Goal: Task Accomplishment & Management: Manage account settings

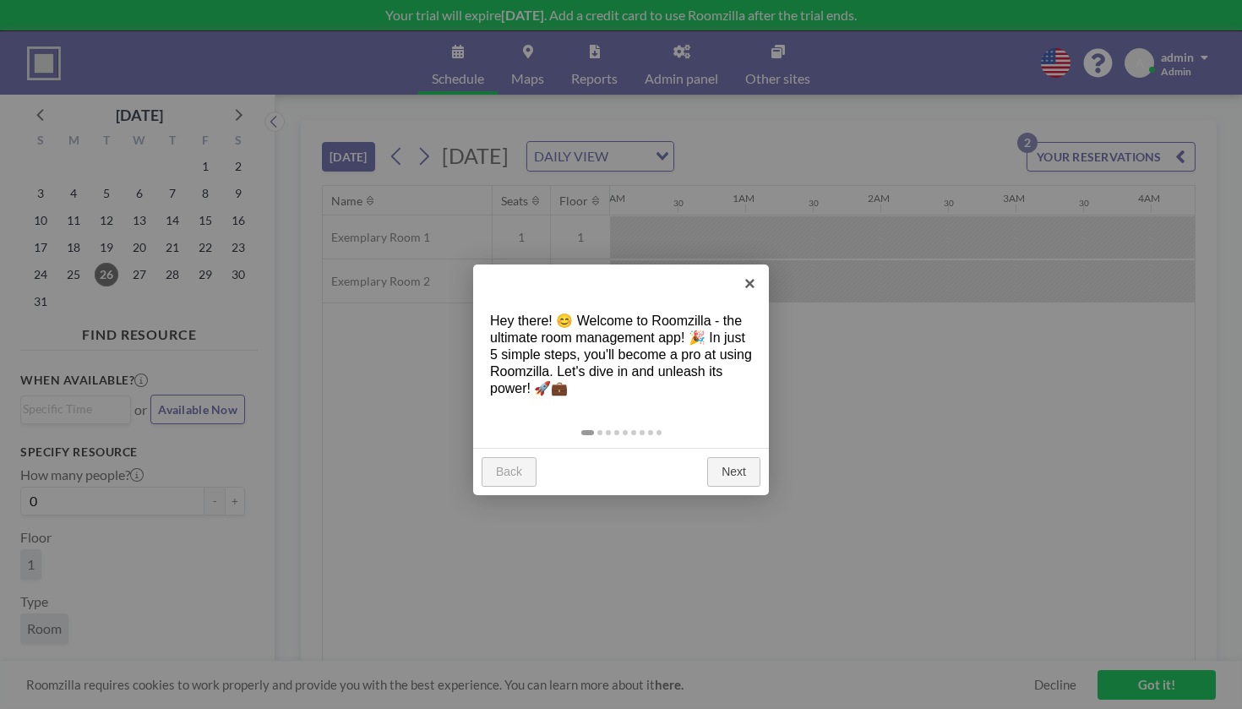
scroll to position [0, 1044]
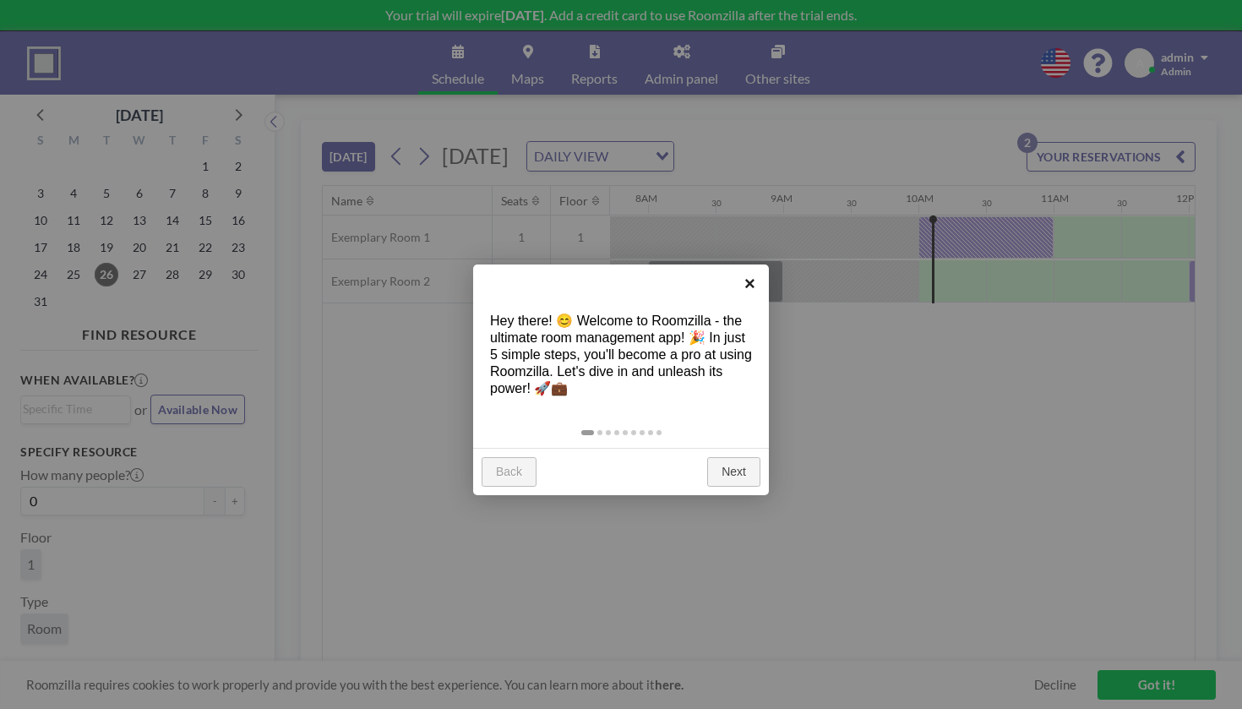
click at [748, 282] on link "×" at bounding box center [750, 284] width 38 height 38
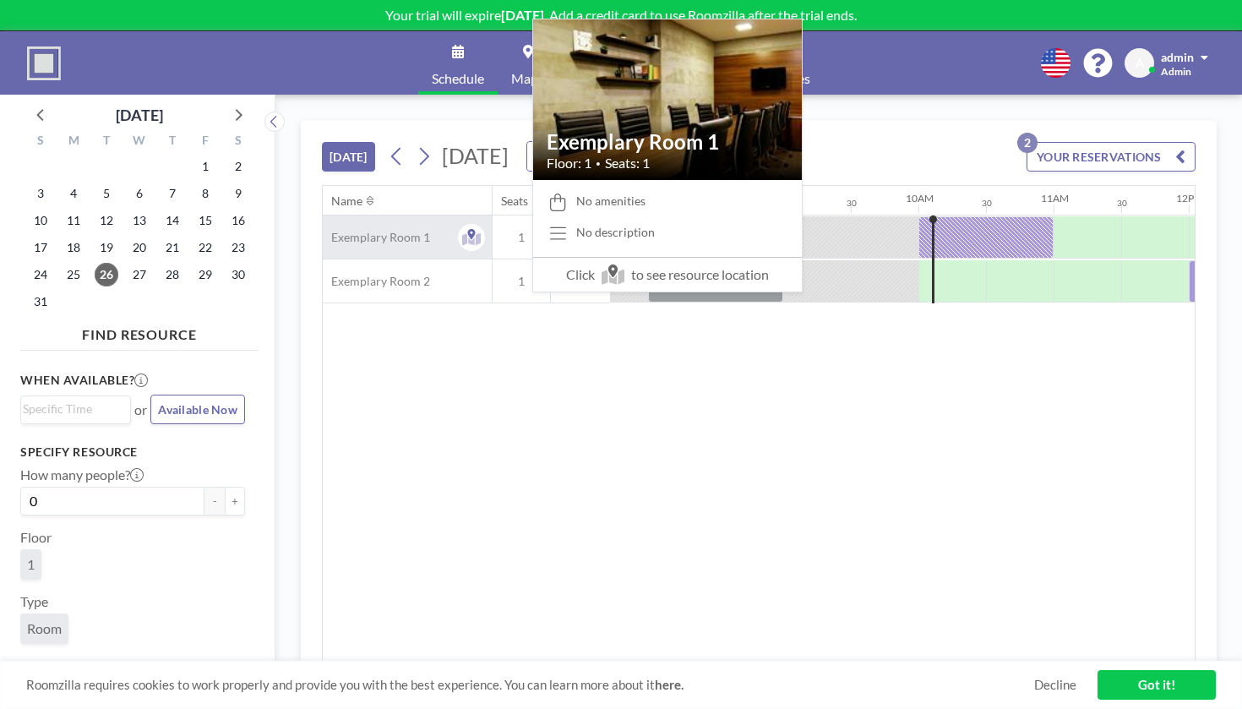
click at [340, 230] on span "Exemplary Room 1" at bounding box center [376, 237] width 107 height 15
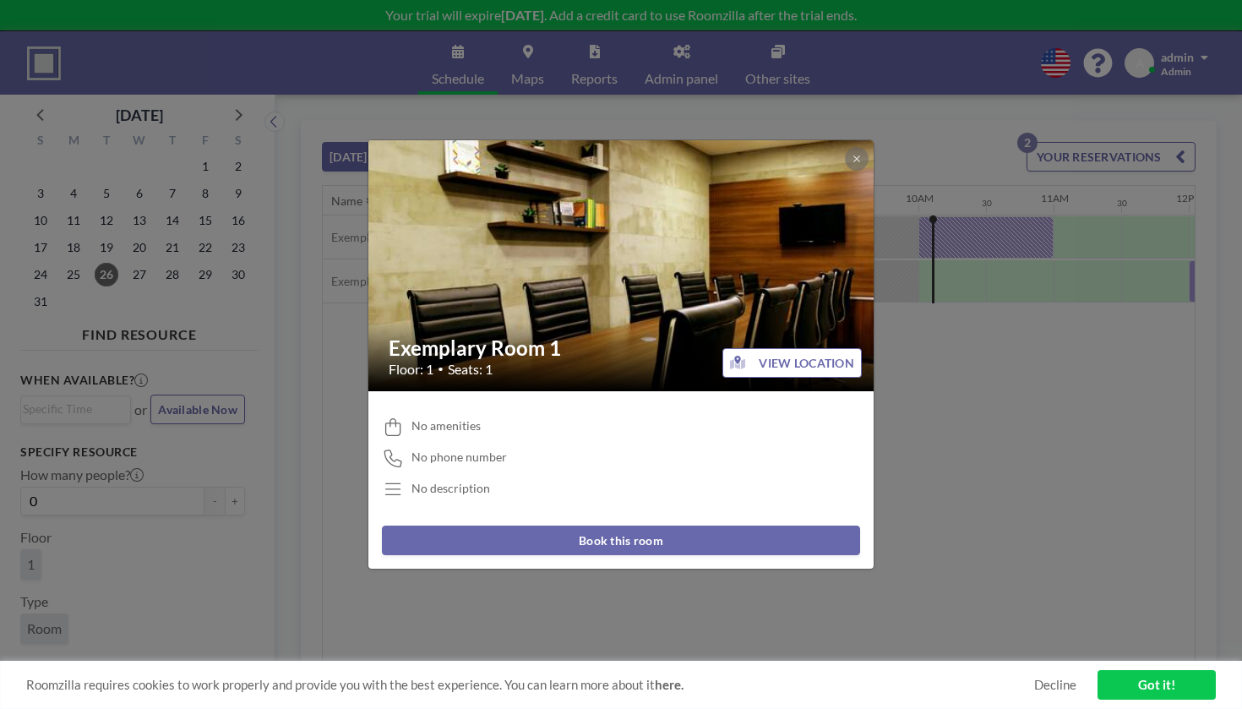
click at [537, 347] on h2 "Exemplary Room 1" at bounding box center [622, 348] width 467 height 25
click at [845, 171] on button at bounding box center [857, 159] width 24 height 24
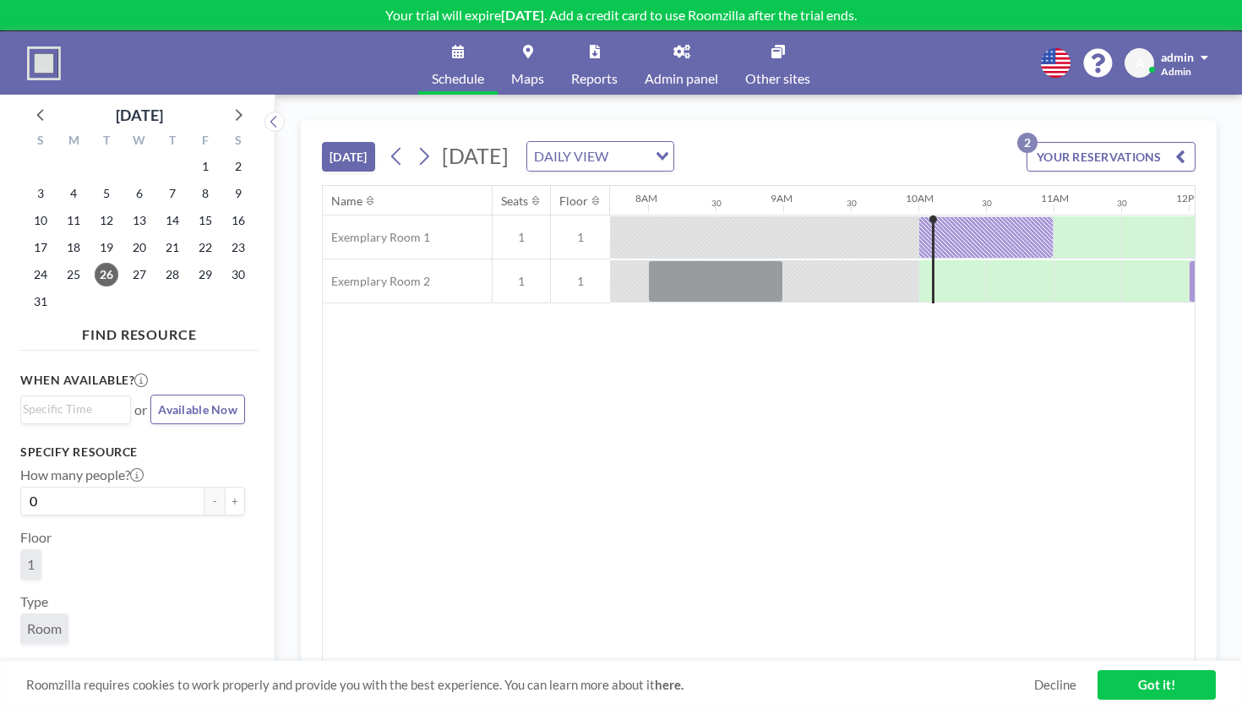
click at [1209, 52] on div "admin" at bounding box center [1184, 56] width 47 height 17
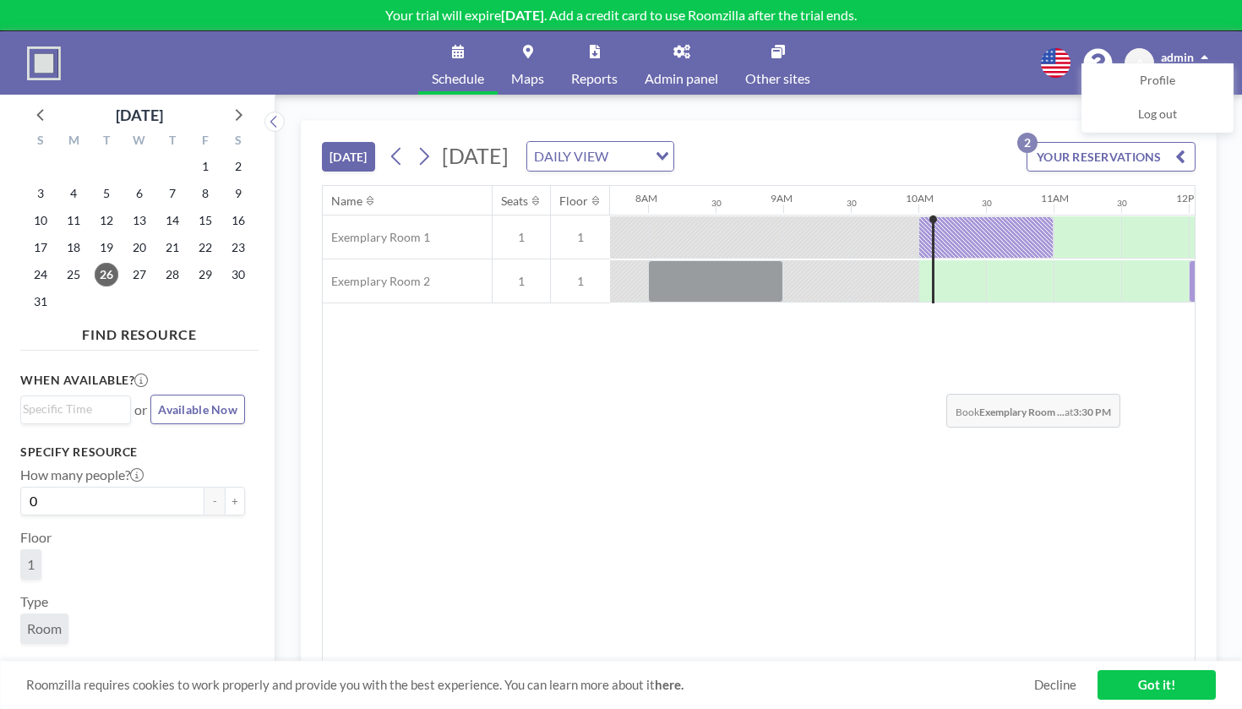
click at [941, 348] on div "Name Seats Floor 12AM 30 1AM 30 2AM 30 3AM 30 4AM 30 5AM 30 6AM 30 7AM 30 8AM 3…" at bounding box center [759, 424] width 872 height 476
click at [831, 121] on div "TODAY Tuesday, August 26, 2025 DAILY VIEW Loading... YOUR RESERVATIONS 2" at bounding box center [759, 153] width 874 height 64
click at [993, 35] on div "Schedule Maps Reports Admin panel Other sites English Polski 日本語 Española A adm…" at bounding box center [621, 62] width 1242 height 63
click at [673, 72] on span "Admin panel" at bounding box center [682, 79] width 74 height 14
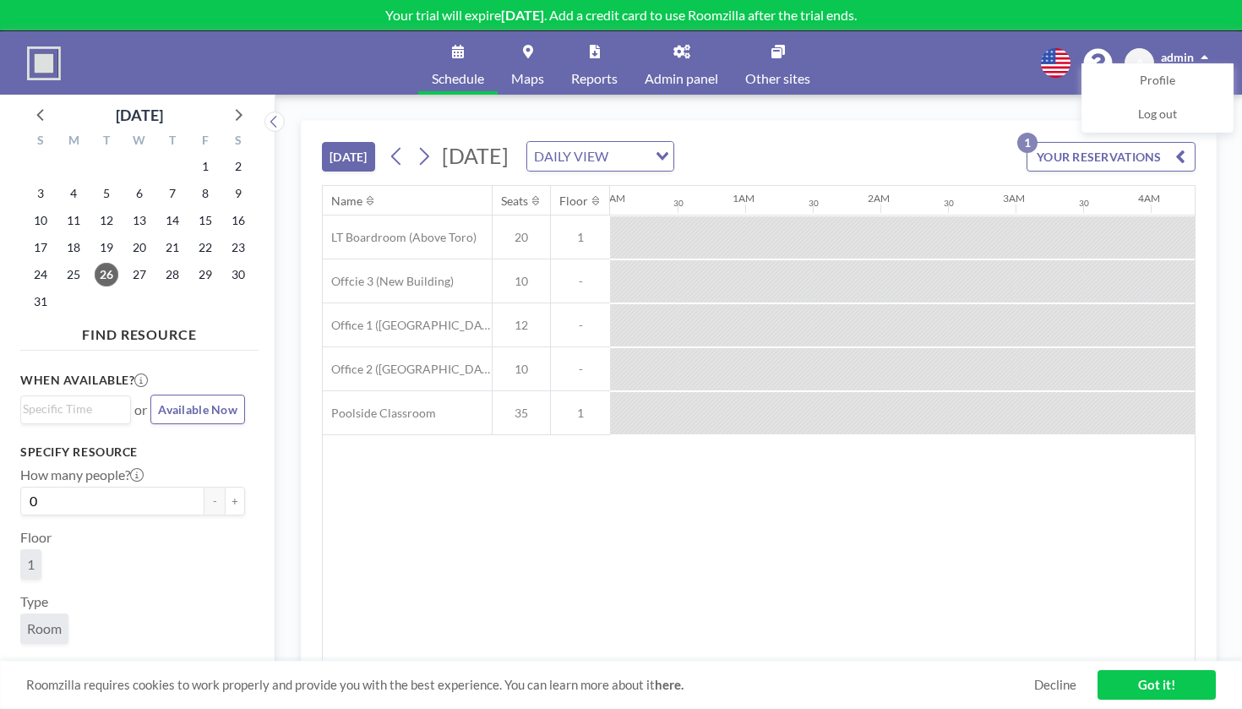
scroll to position [0, 1044]
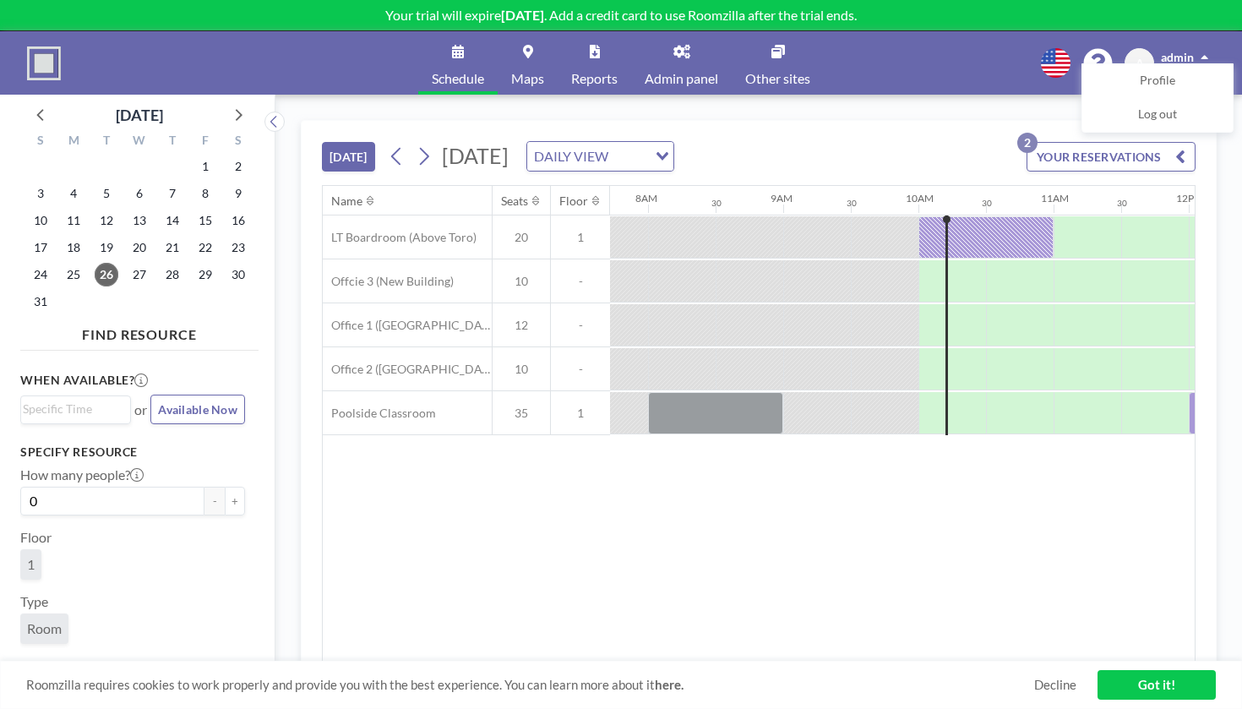
click at [960, 63] on div "Schedule Maps Reports Admin panel Other sites English Polski 日本語 Española A adm…" at bounding box center [621, 62] width 1242 height 63
click at [1086, 95] on div "TODAY Tuesday, August 26, 2025 DAILY VIEW Loading... YOUR RESERVATIONS 2 Name S…" at bounding box center [759, 402] width 967 height 614
click at [1189, 50] on span "admin" at bounding box center [1177, 57] width 33 height 14
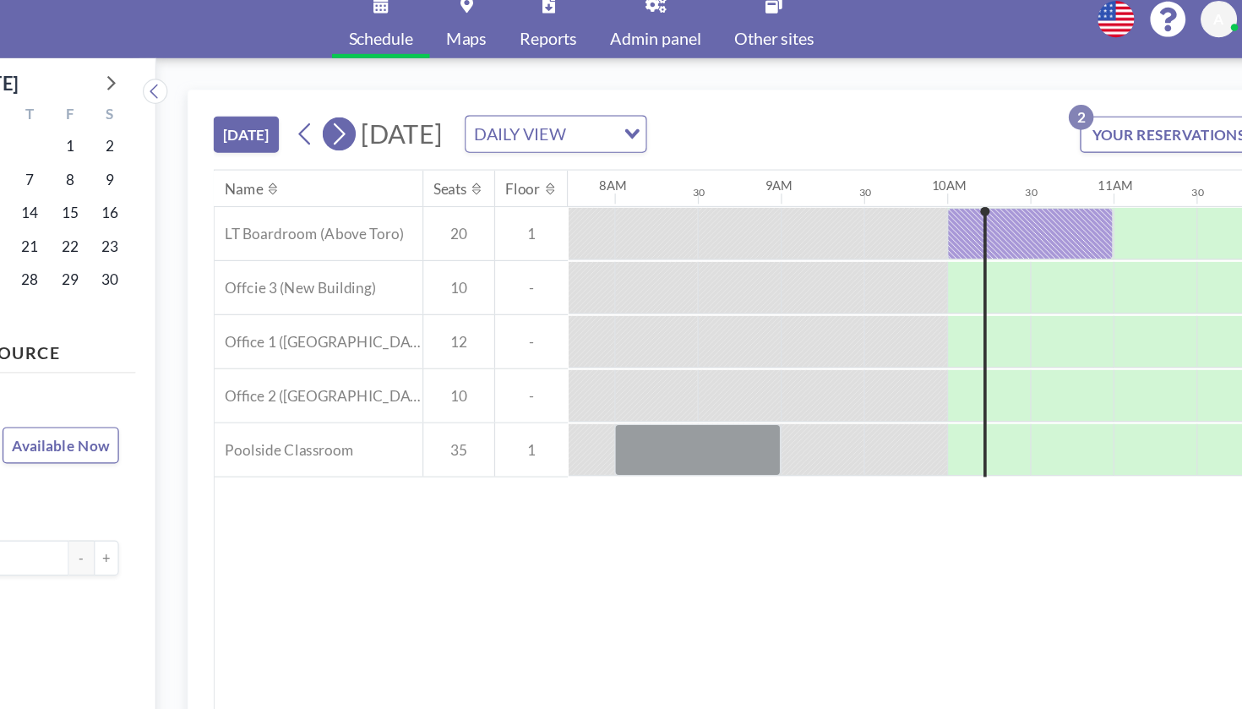
click at [416, 144] on icon at bounding box center [424, 156] width 16 height 25
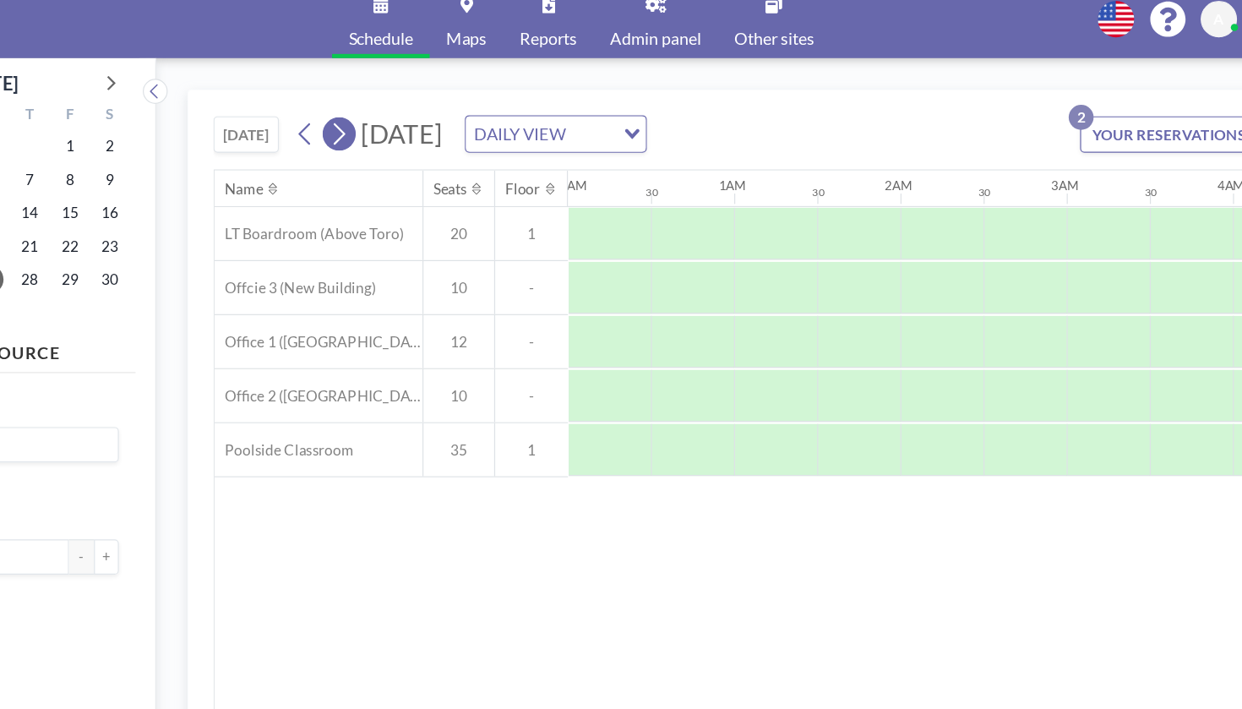
scroll to position [0, 824]
click at [416, 144] on icon at bounding box center [424, 156] width 16 height 25
click at [527, 142] on div "DAILY VIEW" at bounding box center [587, 154] width 120 height 25
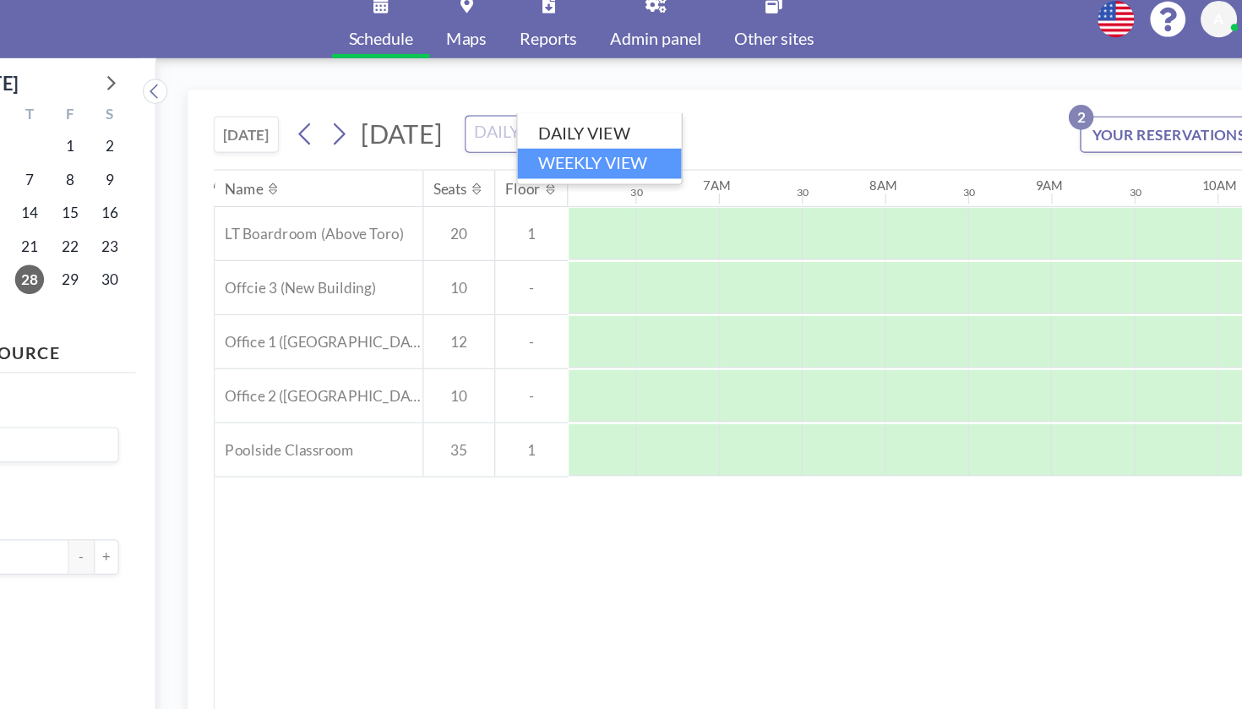
click at [569, 139] on ul "DAILY VIEW WEEKLY VIEW" at bounding box center [636, 168] width 135 height 58
click at [570, 168] on li "WEEKLY VIEW" at bounding box center [637, 180] width 134 height 25
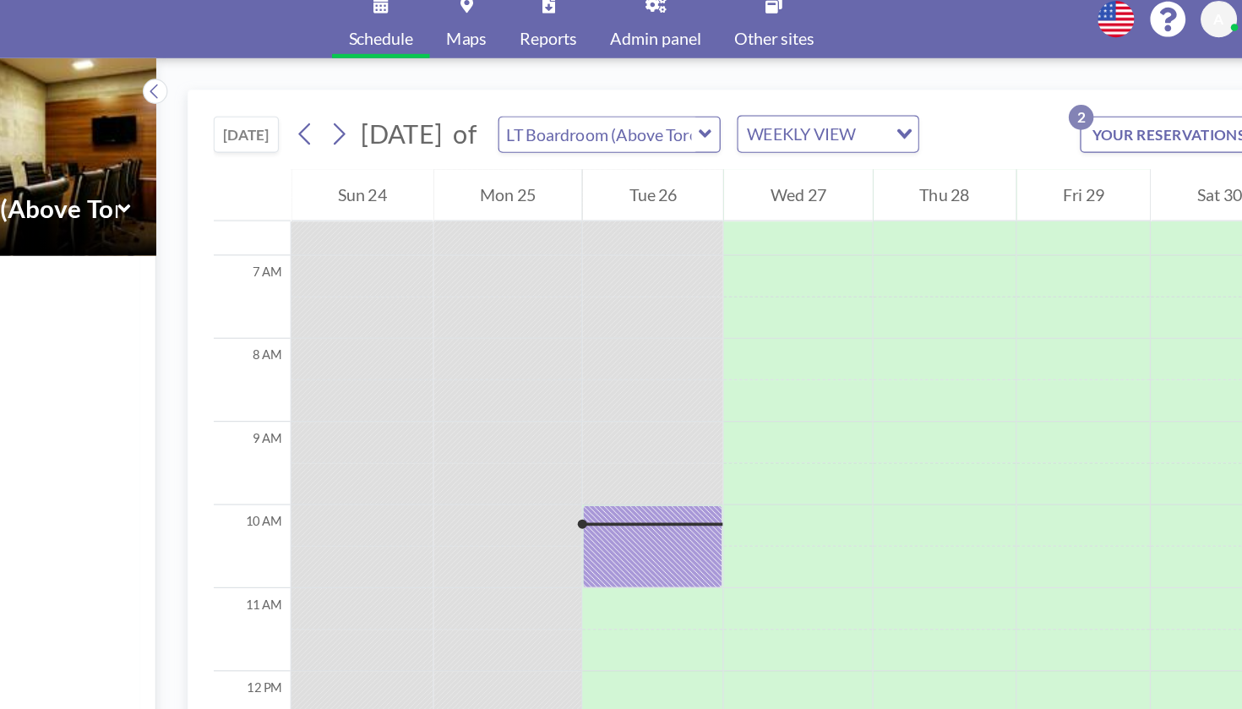
scroll to position [522, 0]
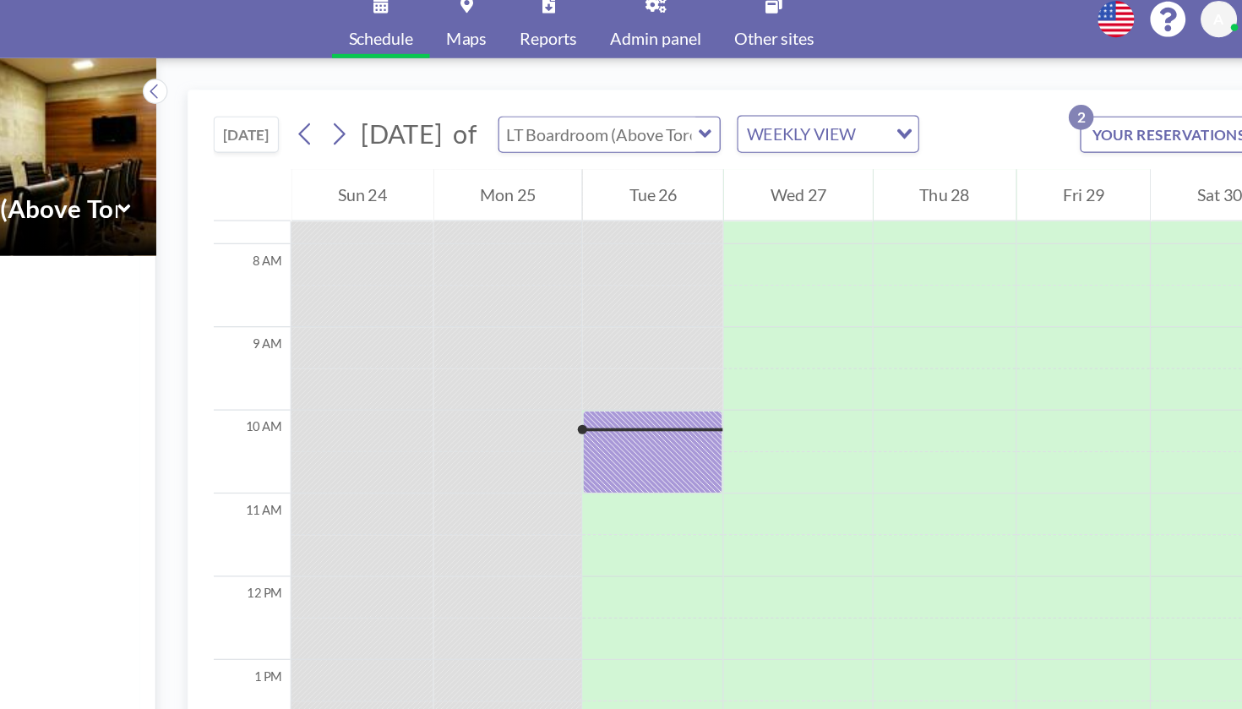
click at [554, 143] on input "text" at bounding box center [635, 157] width 162 height 28
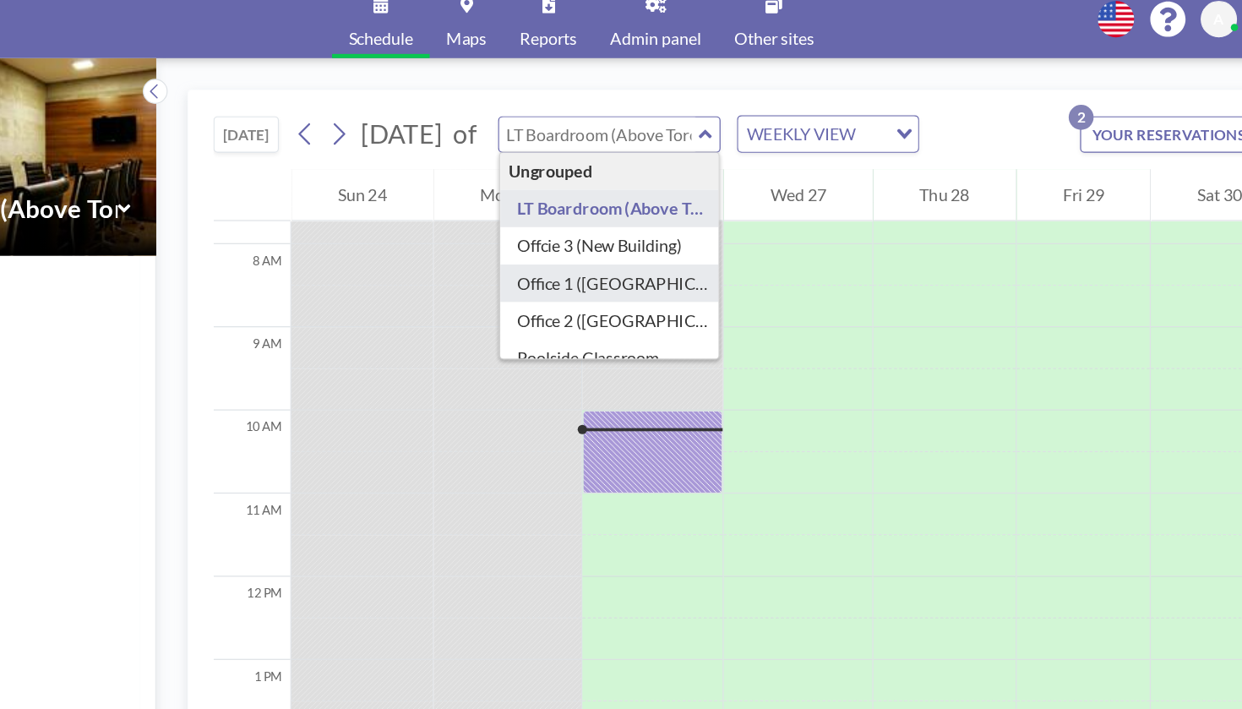
type input "Office 1 ([GEOGRAPHIC_DATA])"
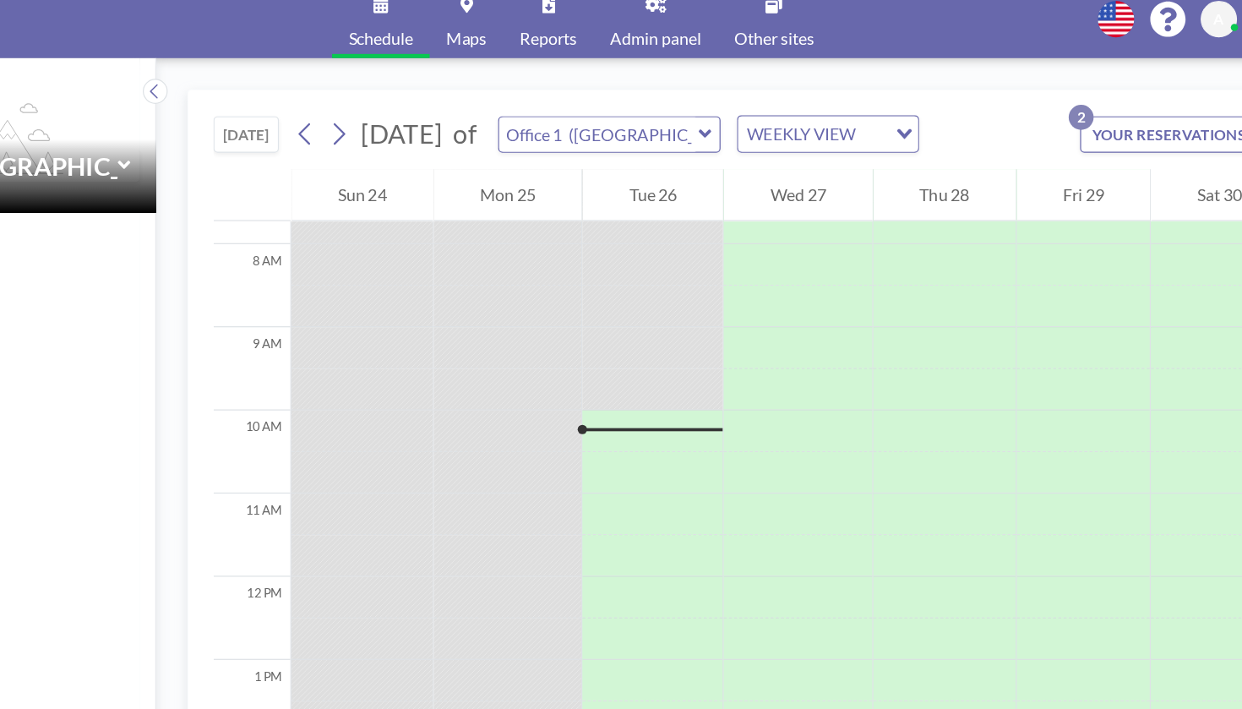
click at [749, 142] on div "WEEKLY VIEW Loading..." at bounding box center [822, 156] width 146 height 29
click at [655, 145] on li "DAILY VIEW" at bounding box center [722, 157] width 134 height 25
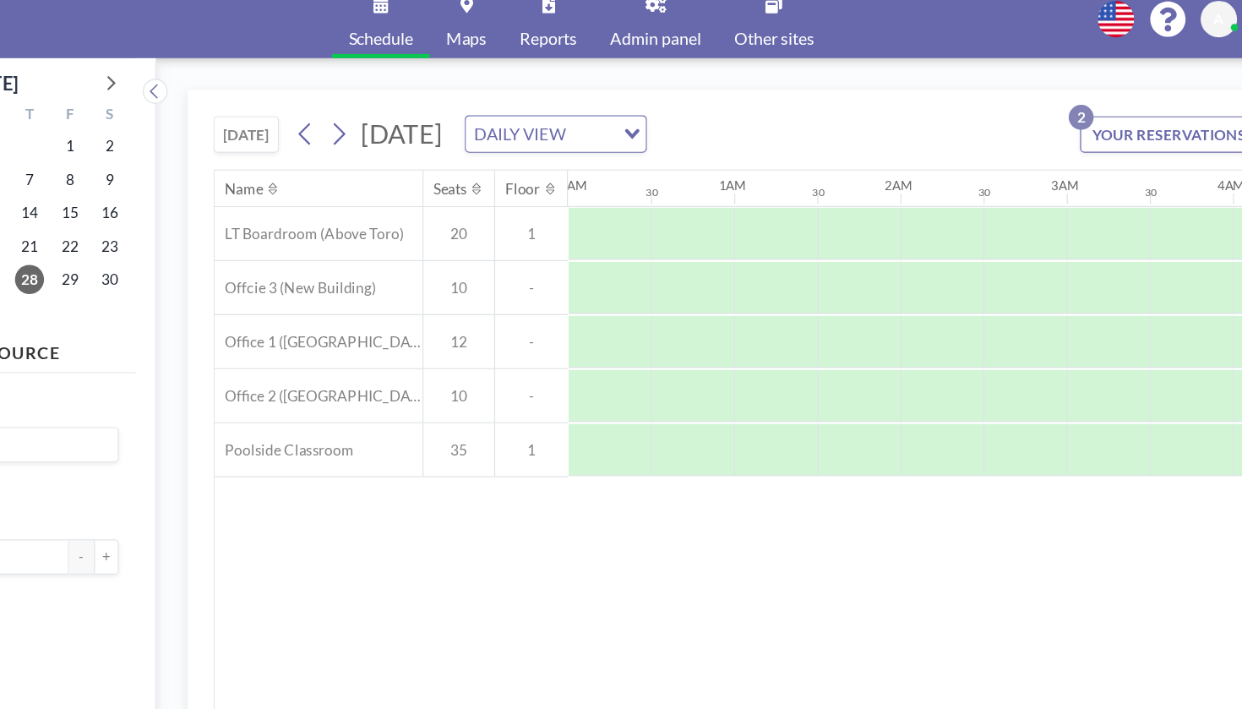
scroll to position [0, 824]
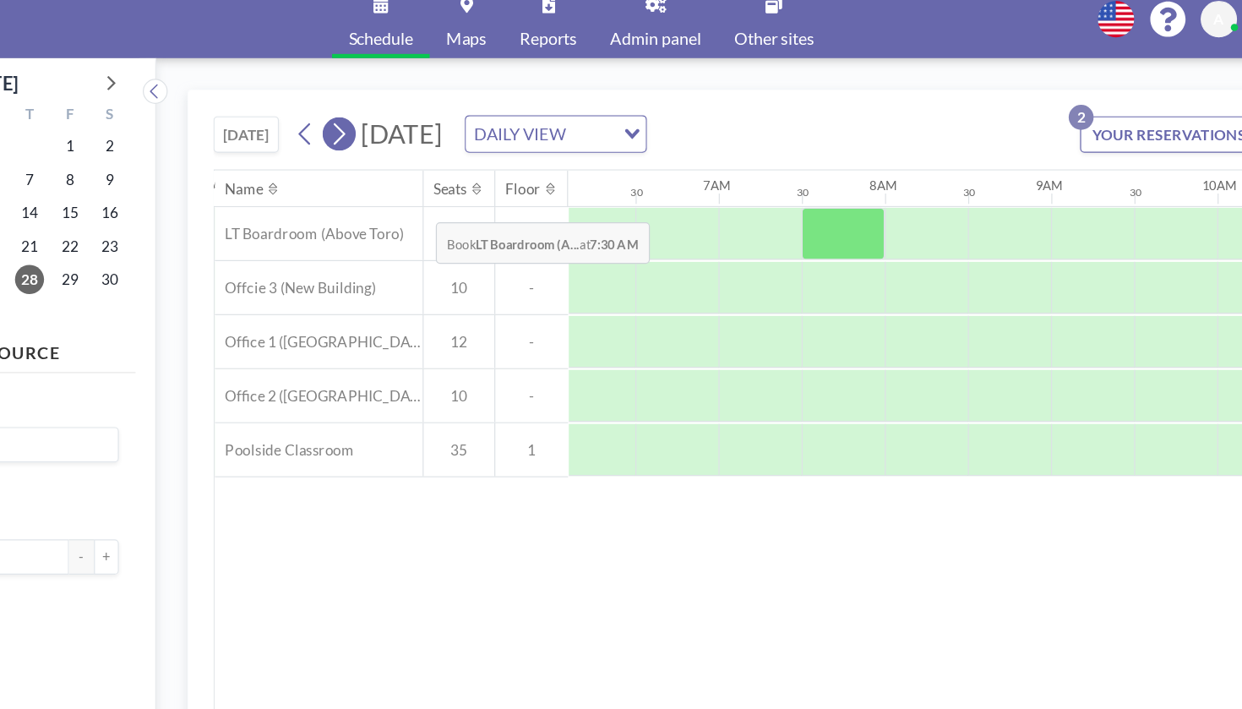
click at [416, 144] on icon at bounding box center [424, 156] width 16 height 25
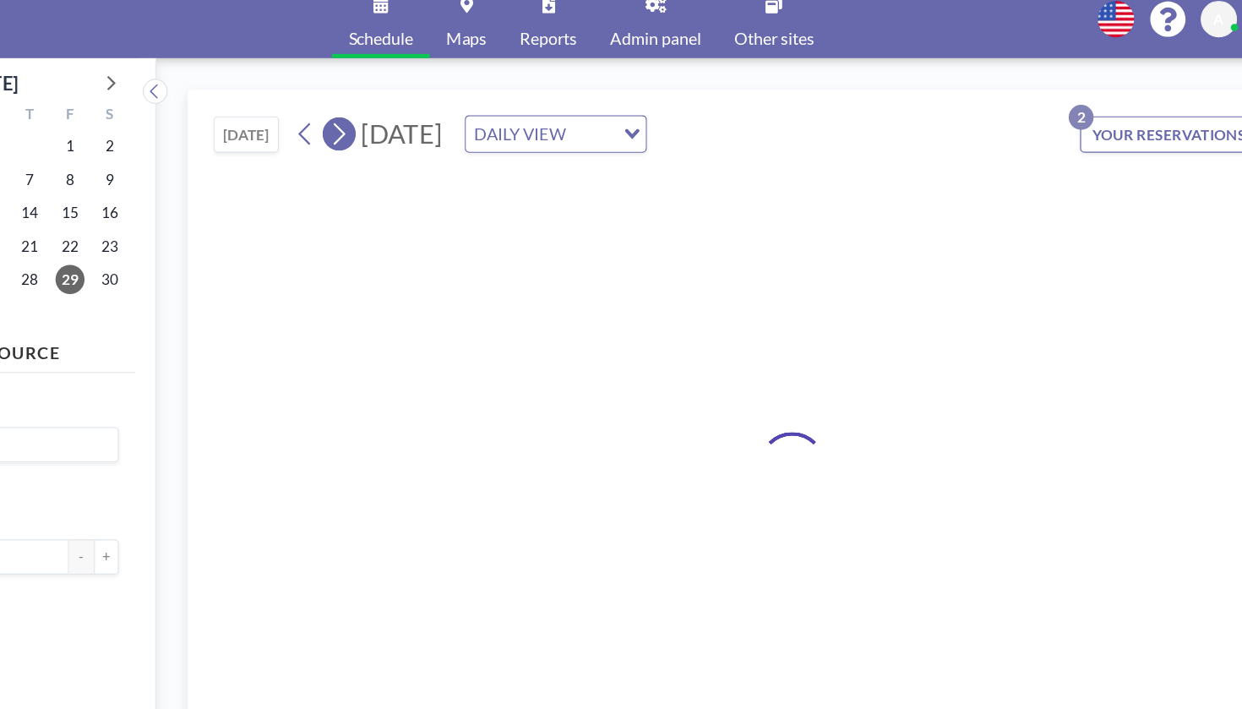
click at [416, 144] on icon at bounding box center [424, 156] width 16 height 25
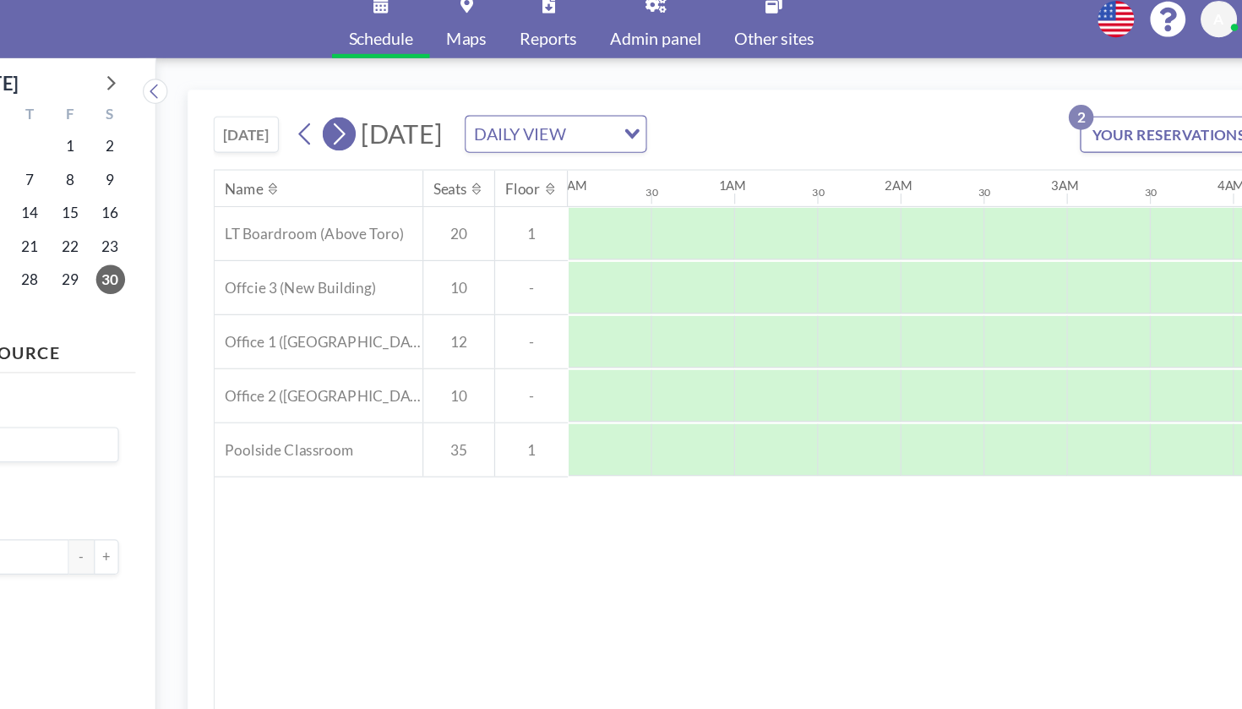
scroll to position [0, 0]
click at [416, 144] on icon at bounding box center [424, 156] width 16 height 25
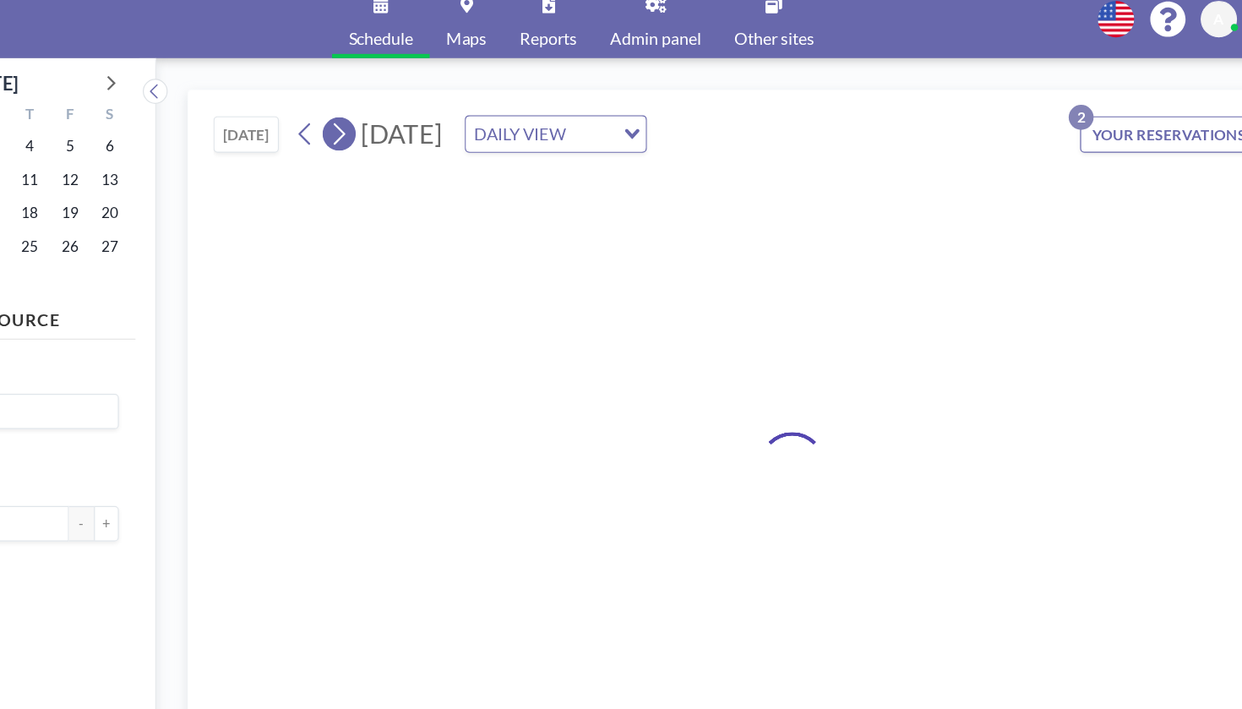
click at [416, 144] on icon at bounding box center [424, 156] width 16 height 25
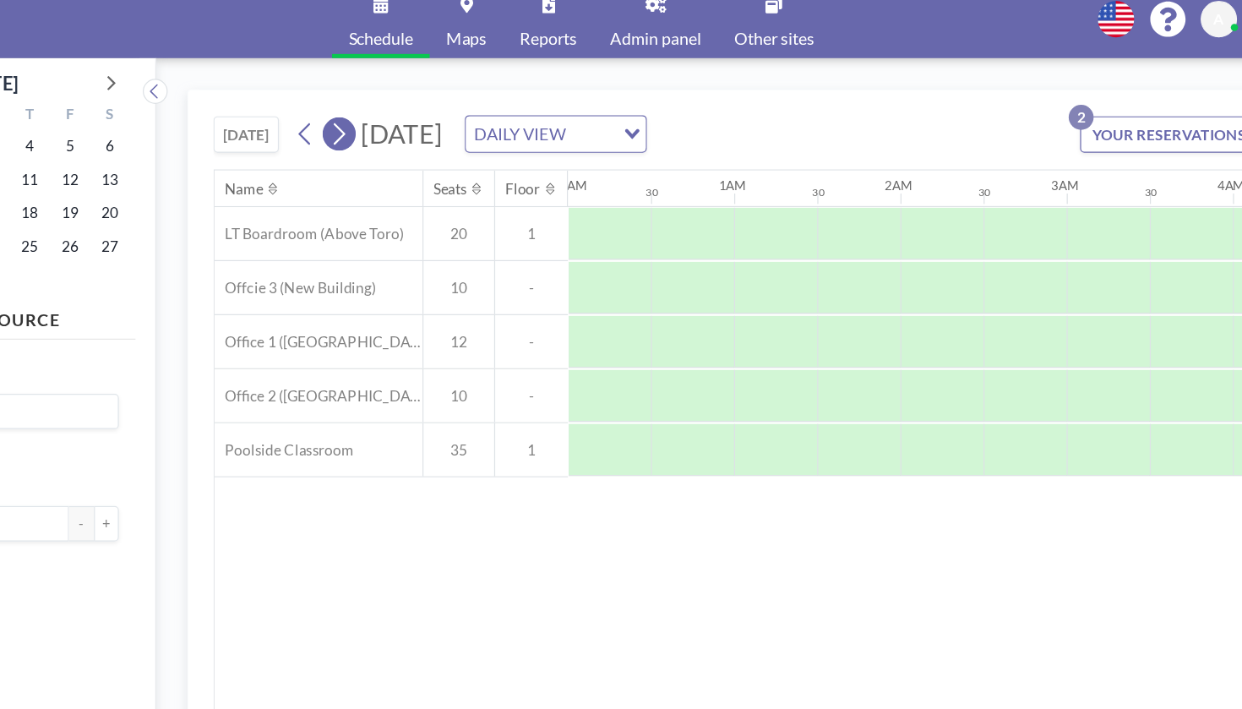
scroll to position [0, 824]
click at [416, 144] on icon at bounding box center [424, 156] width 16 height 25
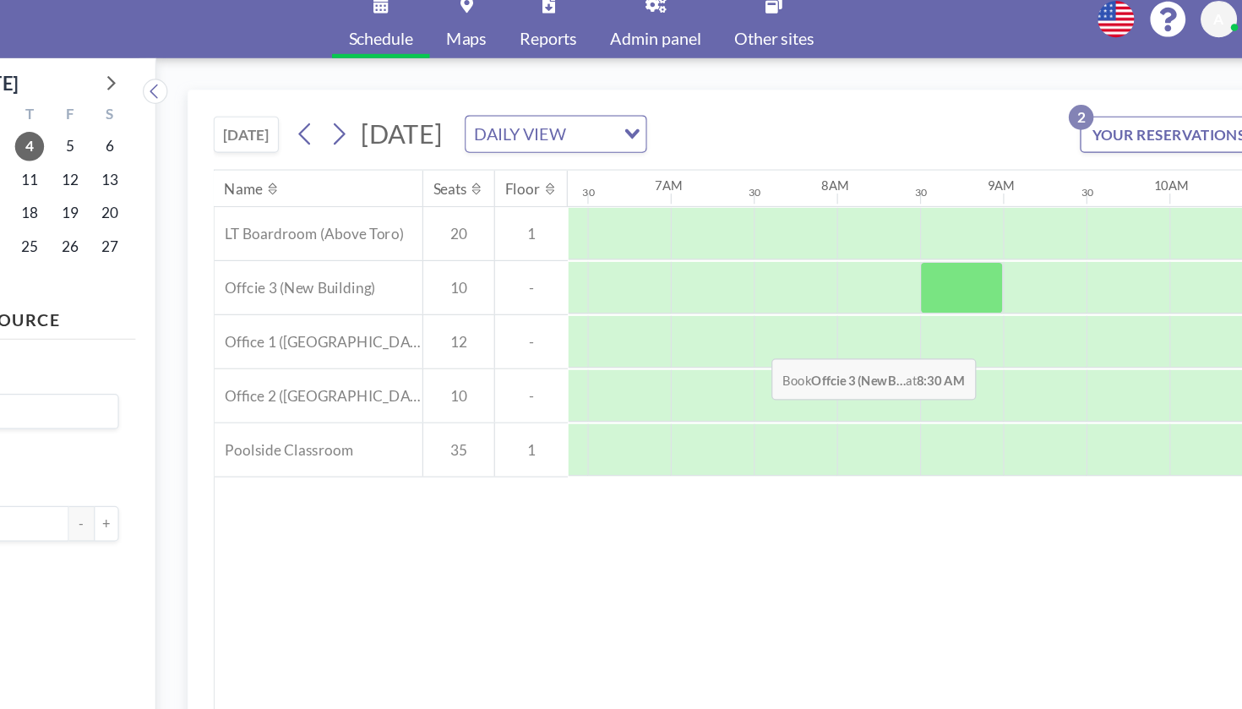
scroll to position [0, 870]
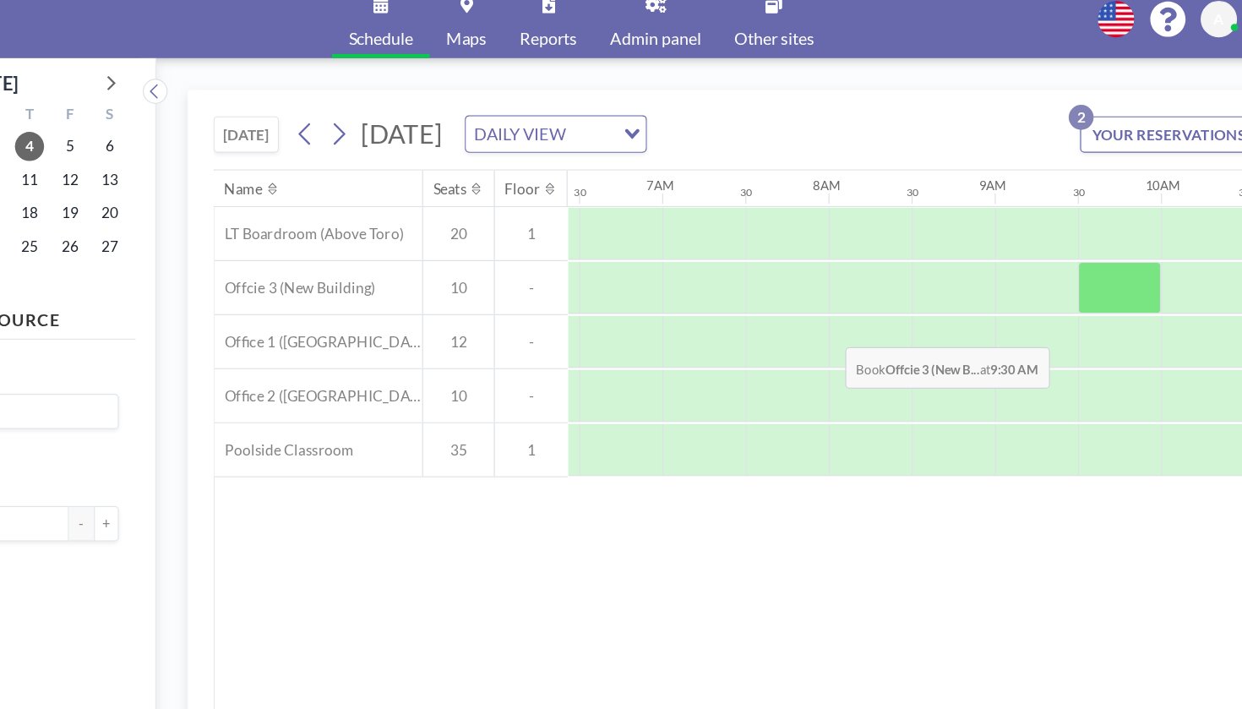
click at [1025, 260] on div at bounding box center [1059, 281] width 68 height 42
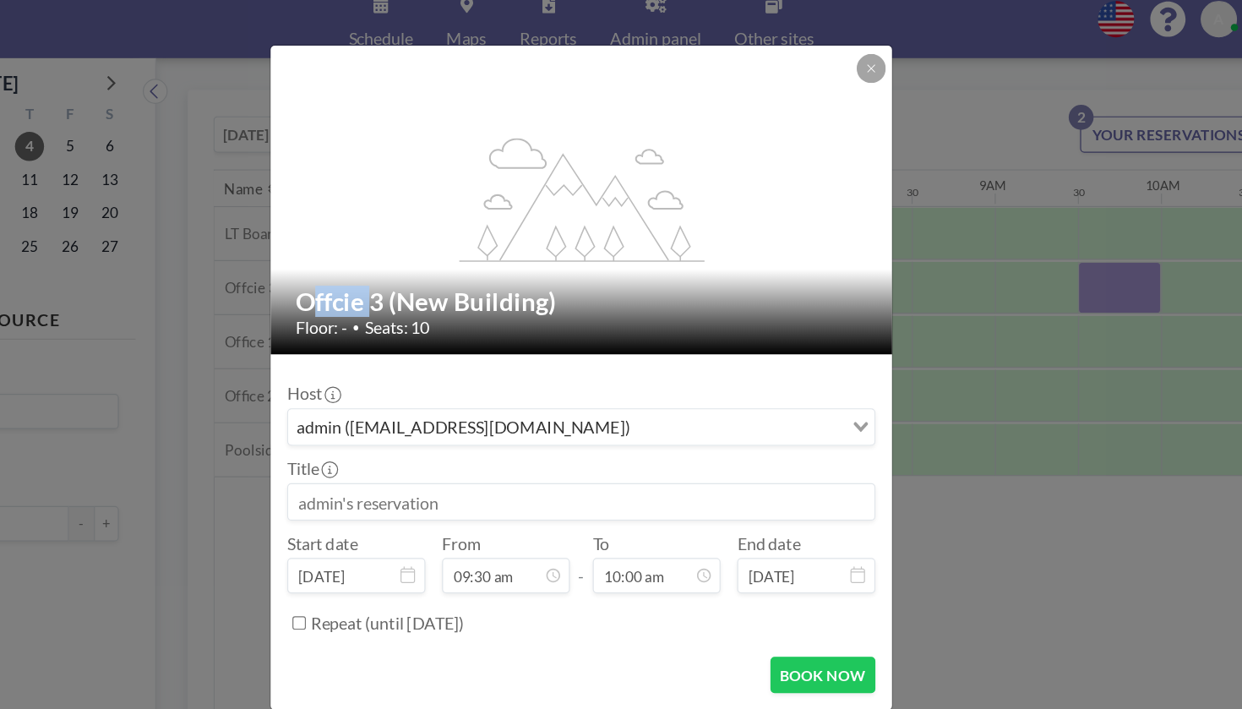
click at [533, 189] on icon "flex-grow: 1.2;" at bounding box center [622, 210] width 203 height 101
click at [383, 441] on input at bounding box center [621, 455] width 477 height 29
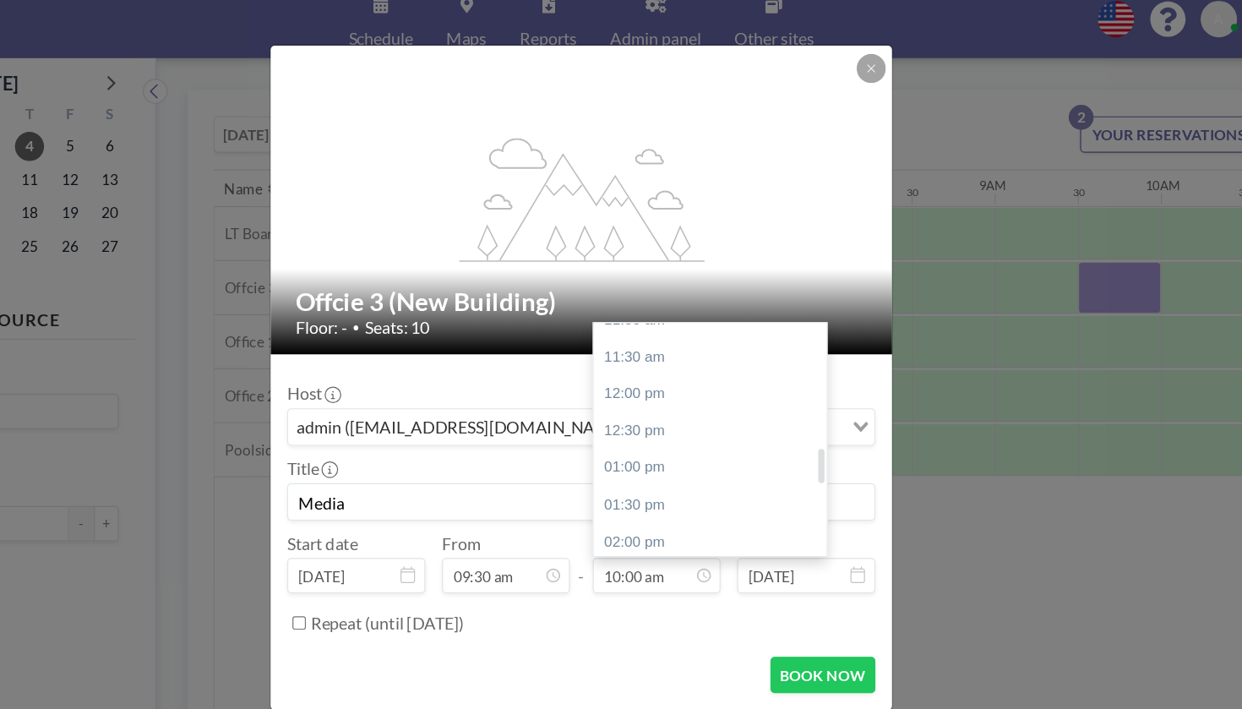
scroll to position [679, 0]
click at [631, 413] on div "01:00 pm" at bounding box center [725, 428] width 189 height 30
type input "Media"
type input "01:00 pm"
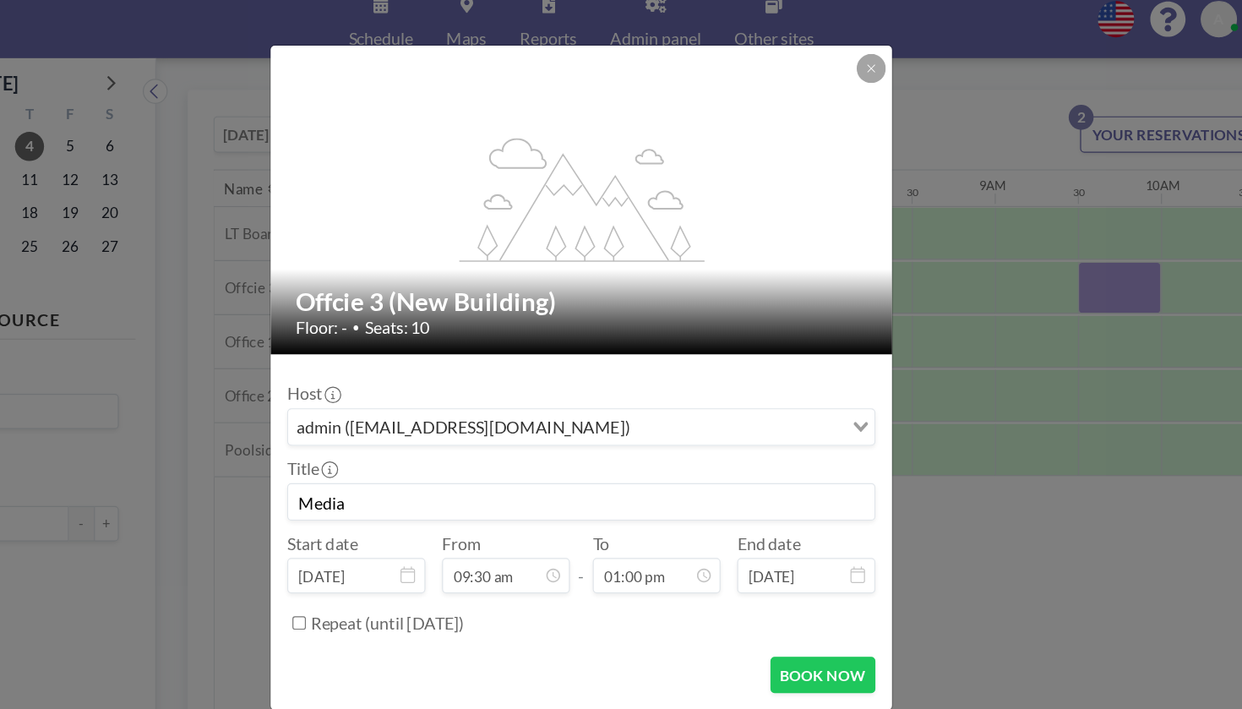
scroll to position [498, 0]
click at [425, 546] on label "Repeat (until February 22, 2026)" at bounding box center [463, 554] width 124 height 17
click at [397, 548] on input "Repeat (until February 22, 2026)" at bounding box center [391, 553] width 11 height 11
checkbox input "true"
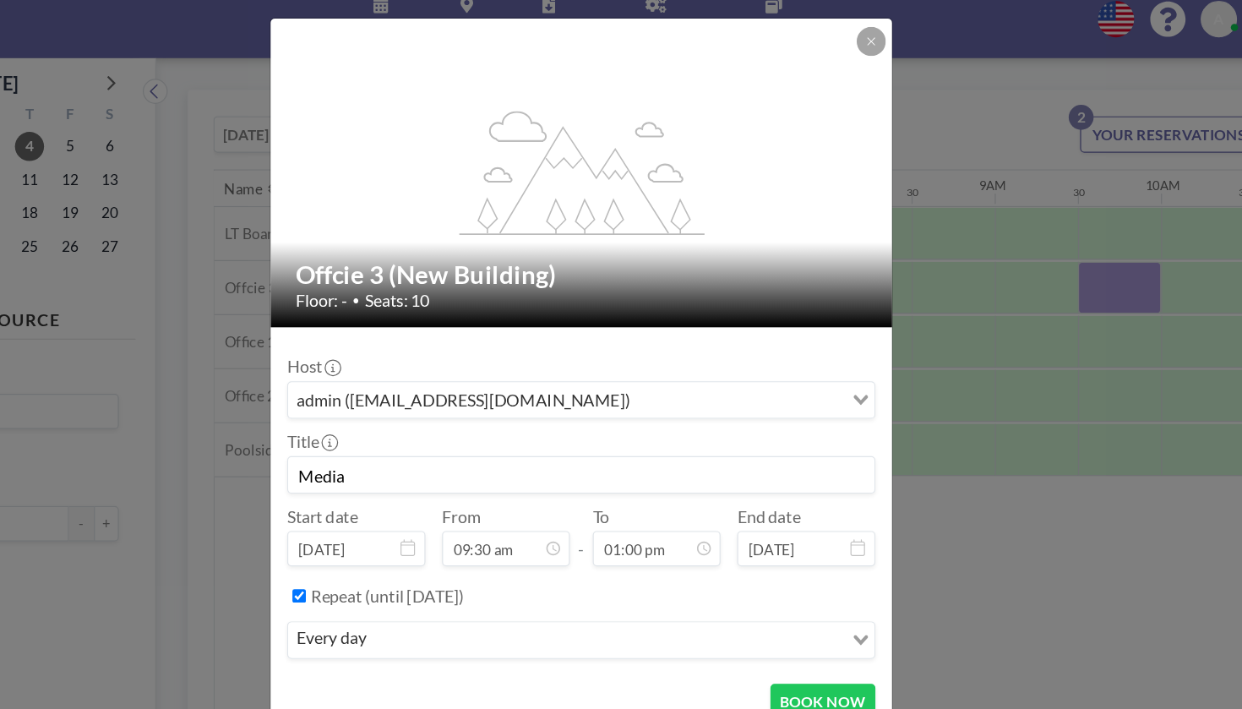
click at [451, 557] on input "Search for option" at bounding box center [641, 568] width 380 height 22
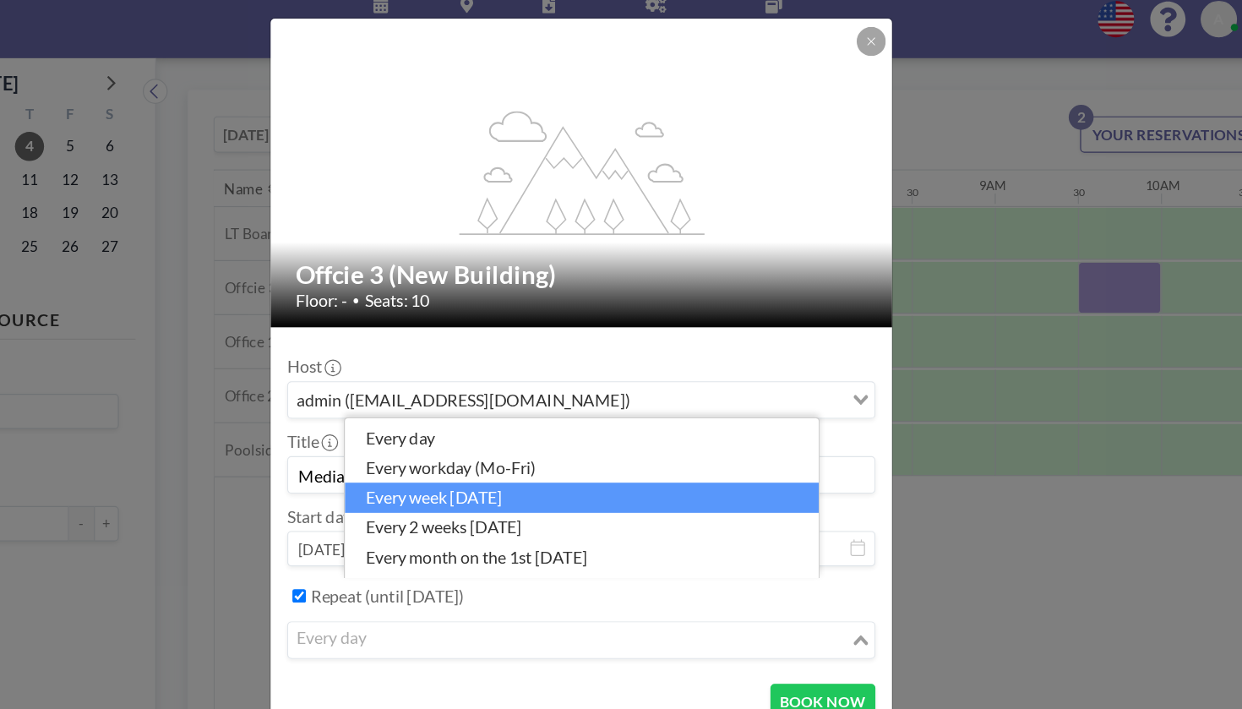
click at [443, 440] on li "every week on Thursday" at bounding box center [621, 452] width 385 height 25
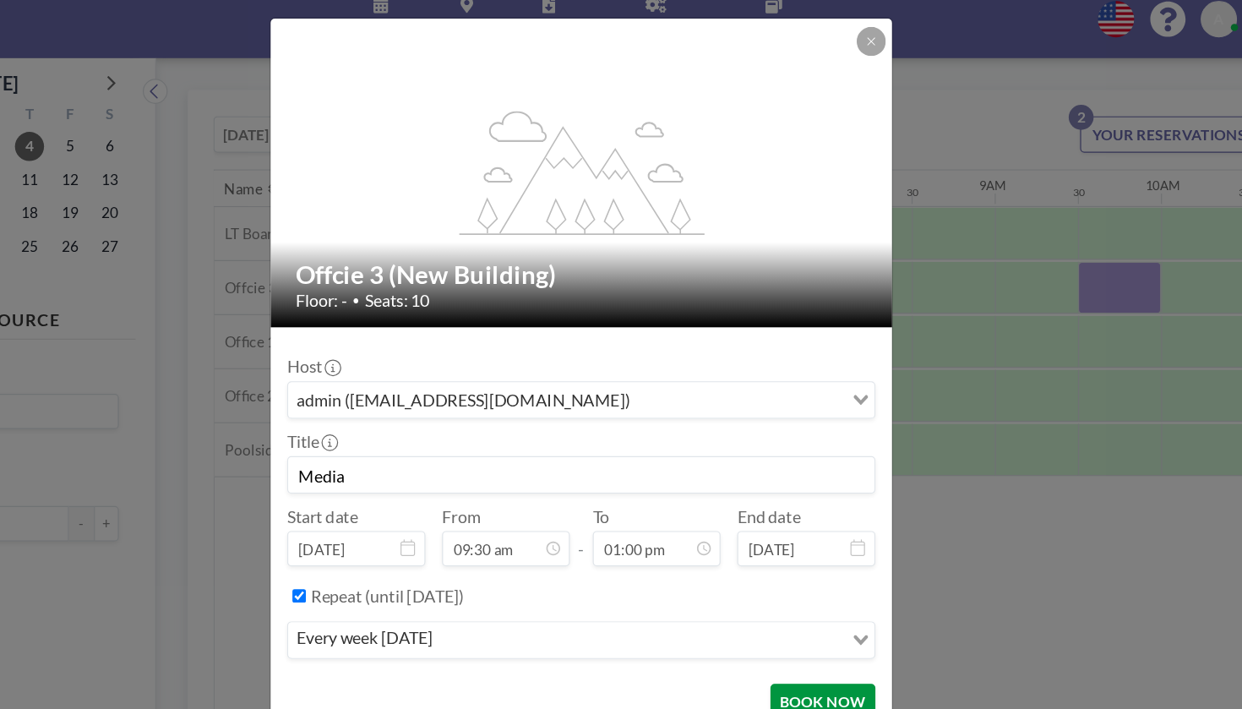
click at [775, 603] on button "BOOK NOW" at bounding box center [817, 618] width 85 height 30
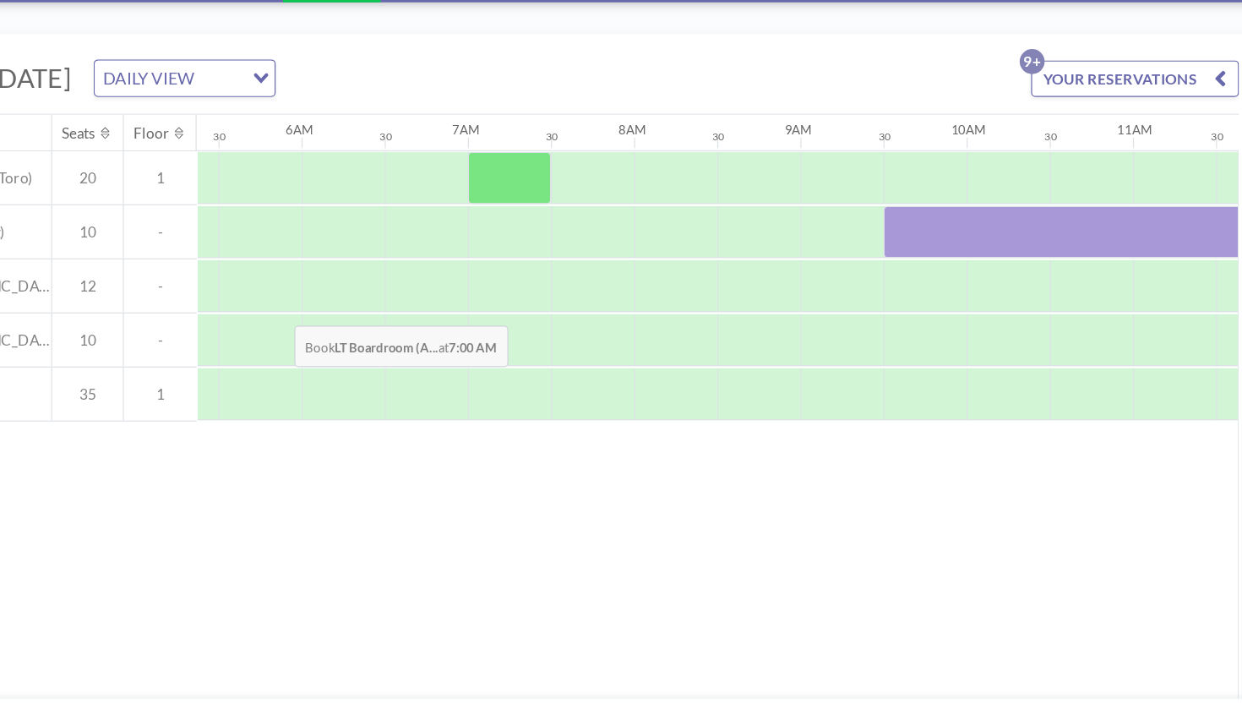
scroll to position [0, 723]
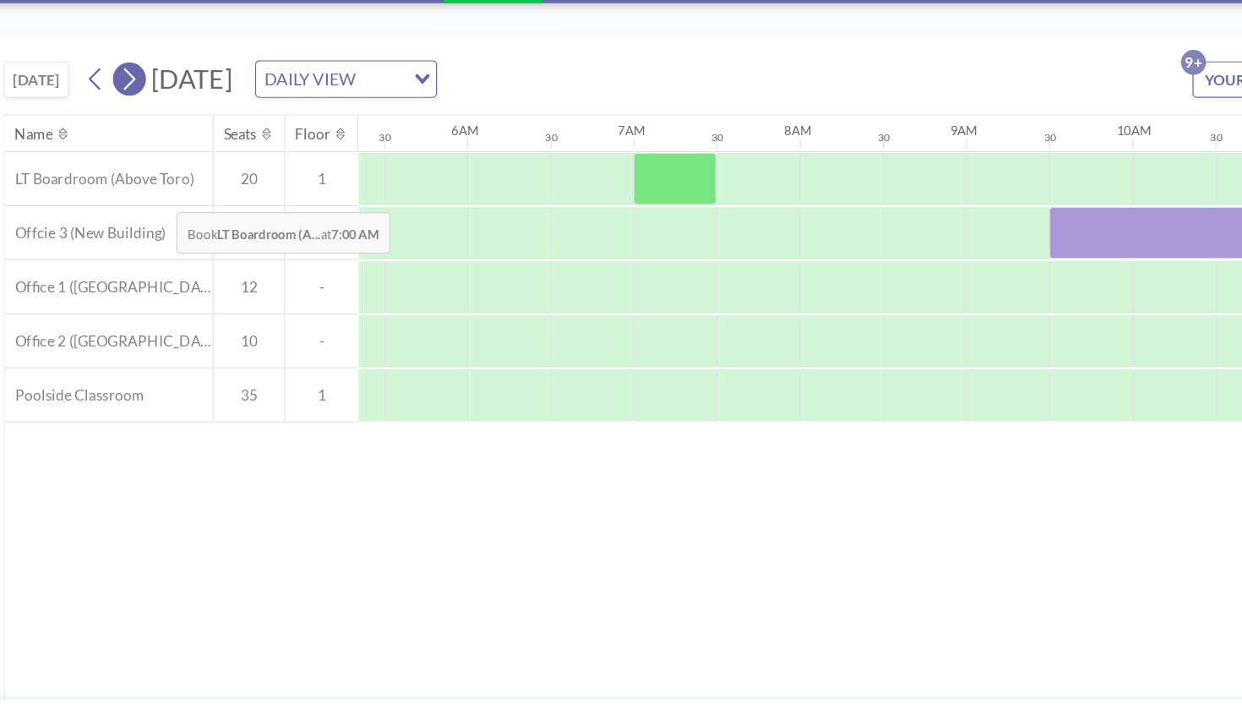
click at [154, 144] on icon at bounding box center [162, 156] width 16 height 25
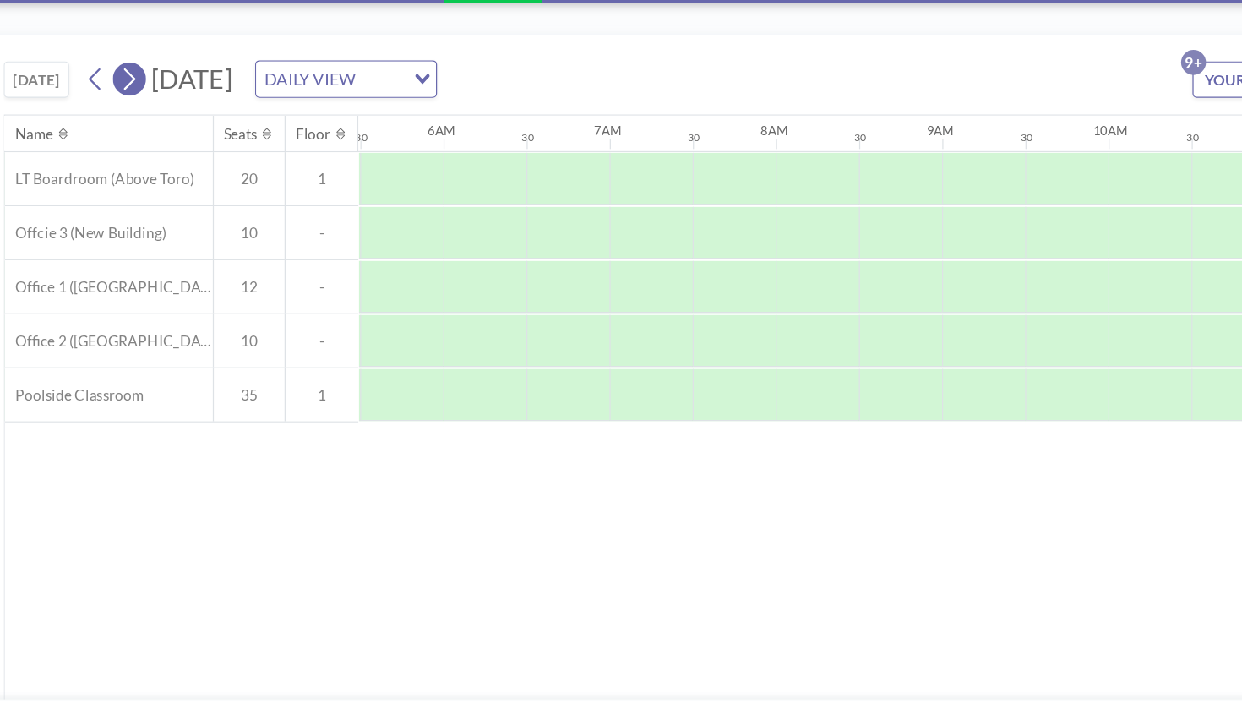
click at [154, 144] on icon at bounding box center [162, 156] width 16 height 25
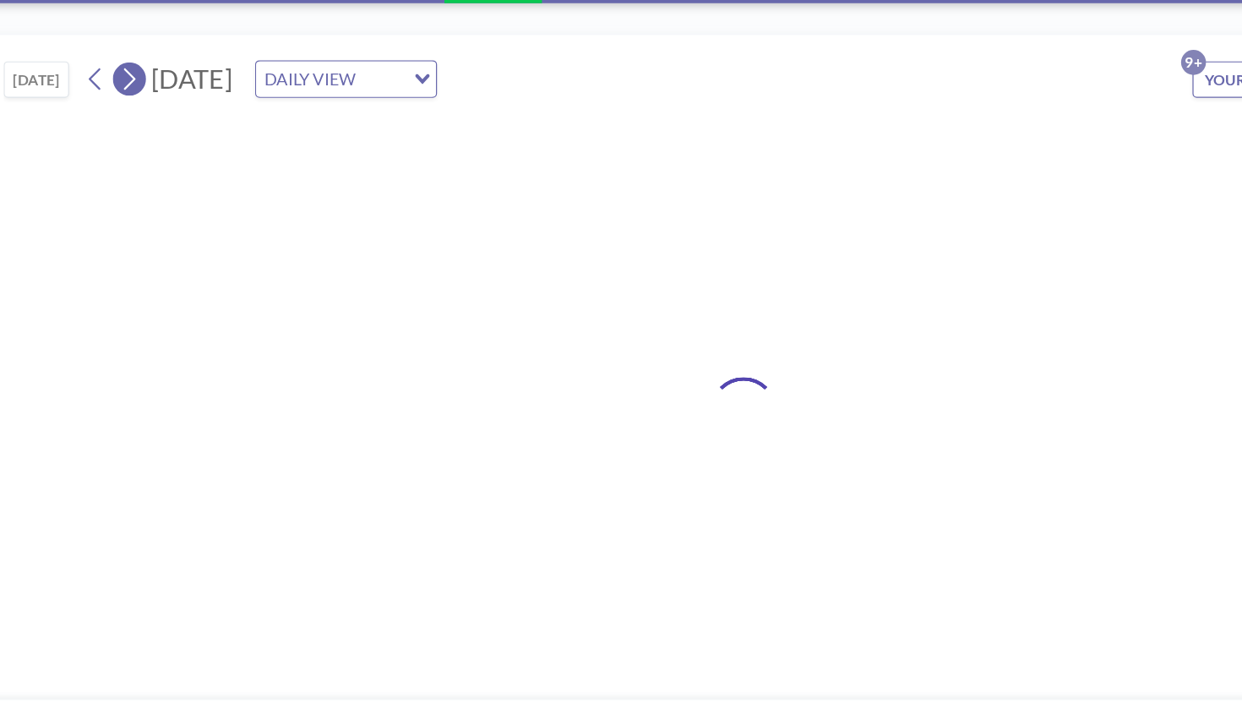
click at [154, 144] on icon at bounding box center [162, 156] width 16 height 25
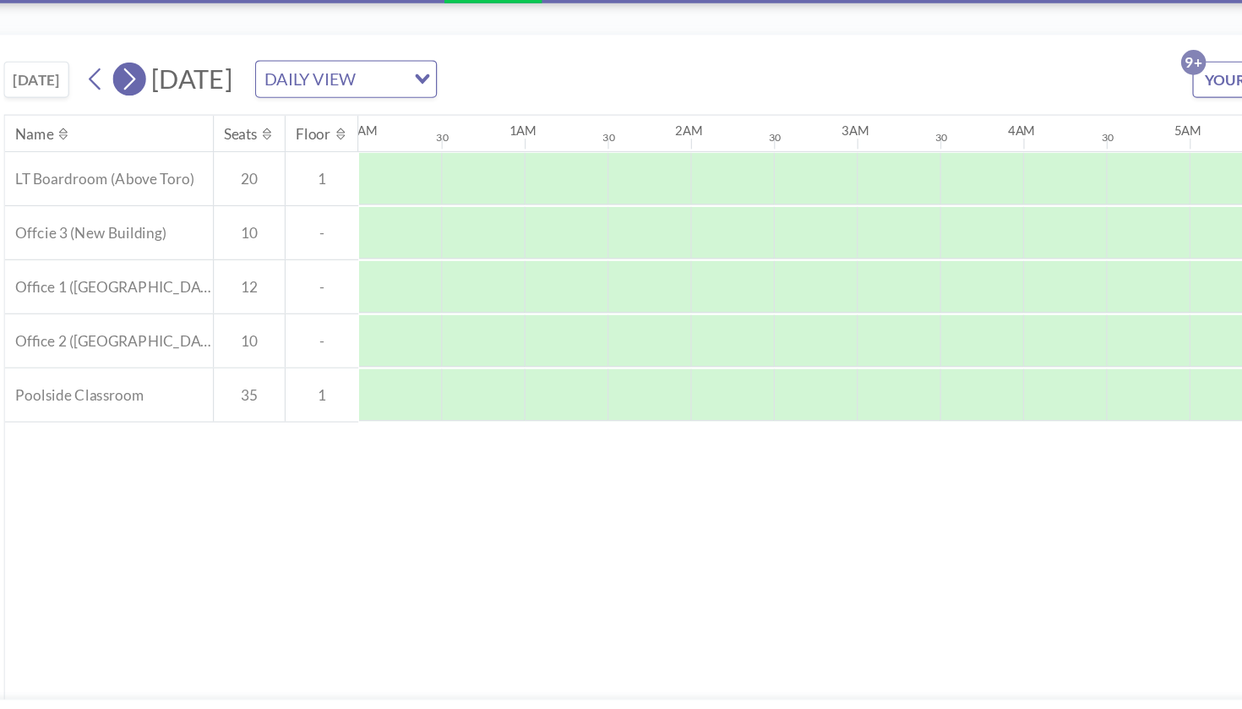
scroll to position [0, 0]
click at [154, 144] on icon at bounding box center [162, 156] width 16 height 25
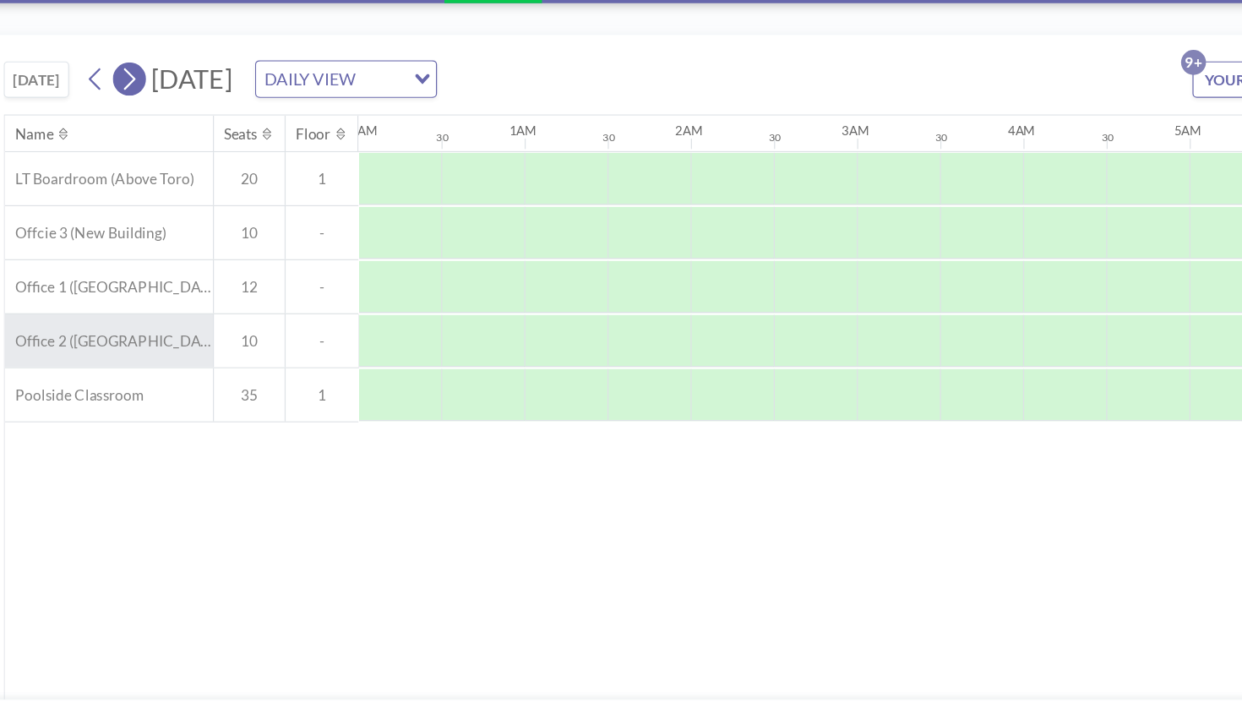
scroll to position [0, 824]
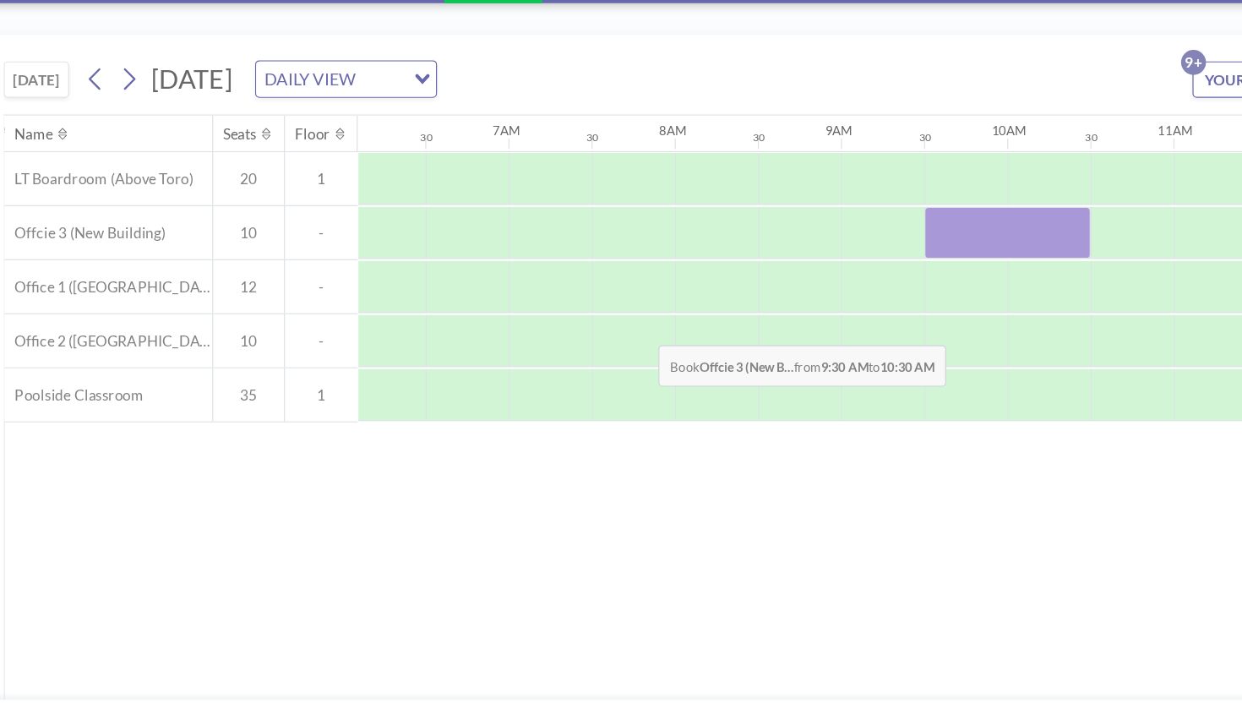
click at [809, 260] on div at bounding box center [876, 281] width 135 height 42
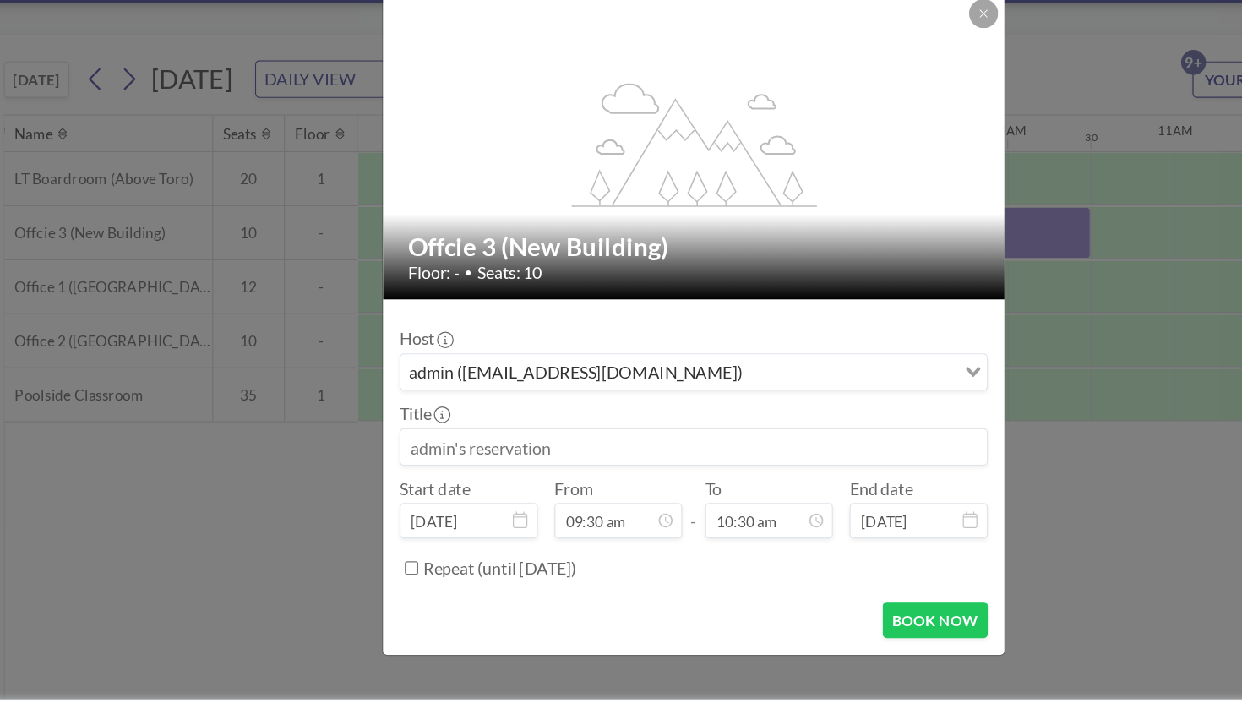
click at [521, 160] on icon "flex-grow: 1.2;" at bounding box center [622, 210] width 203 height 101
click at [403, 441] on input at bounding box center [621, 455] width 477 height 29
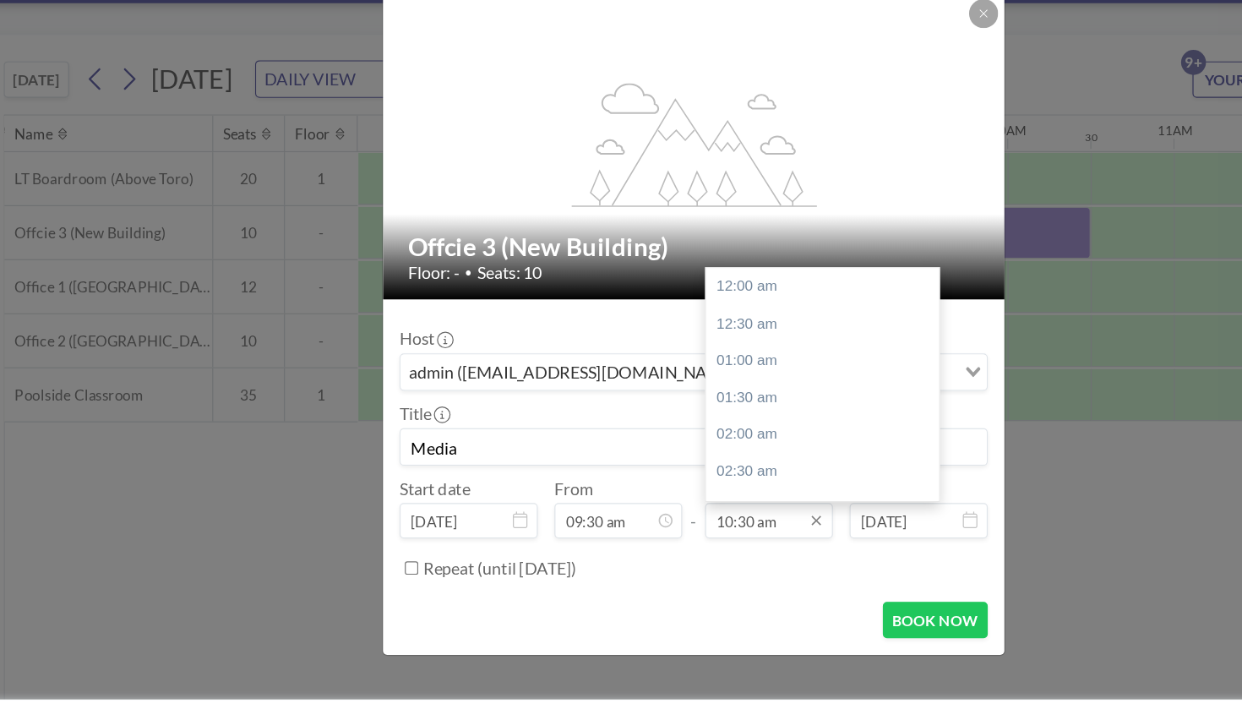
scroll to position [550, 0]
type input "Media"
click at [630, 501] on input "10:30 am" at bounding box center [682, 515] width 104 height 29
click at [631, 542] on div "01:00 pm" at bounding box center [725, 557] width 189 height 30
type input "01:00 pm"
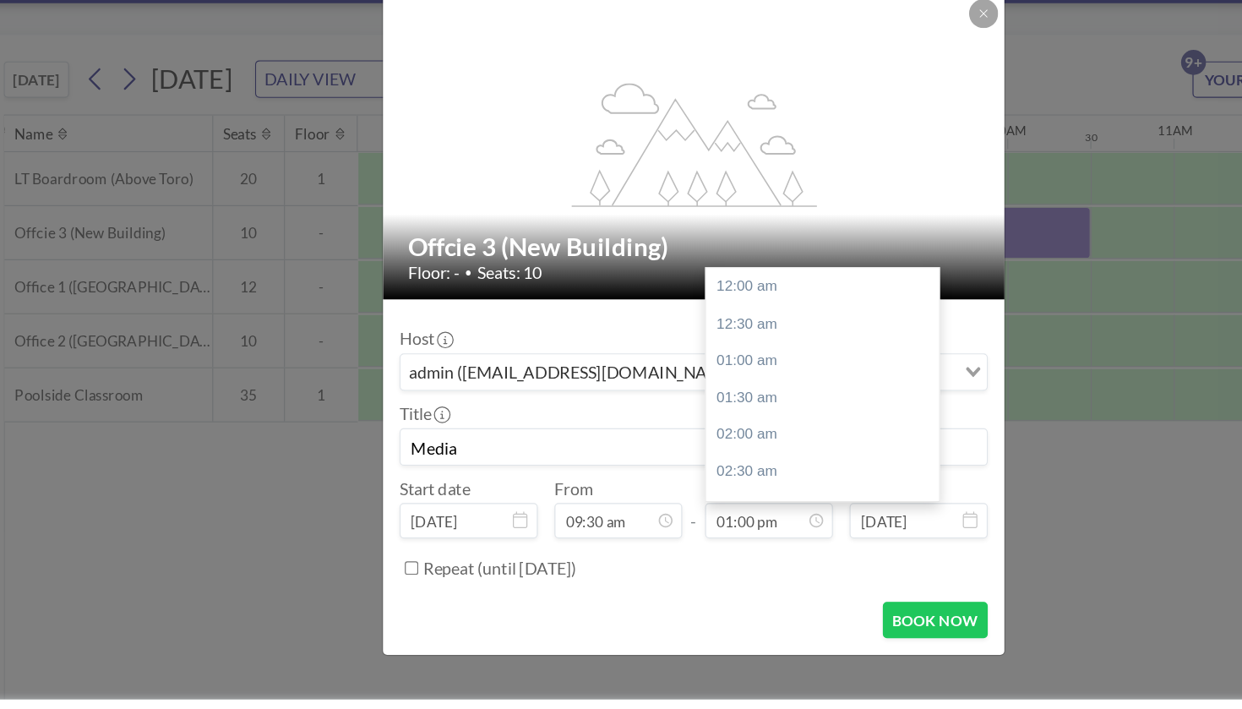
scroll to position [681, 0]
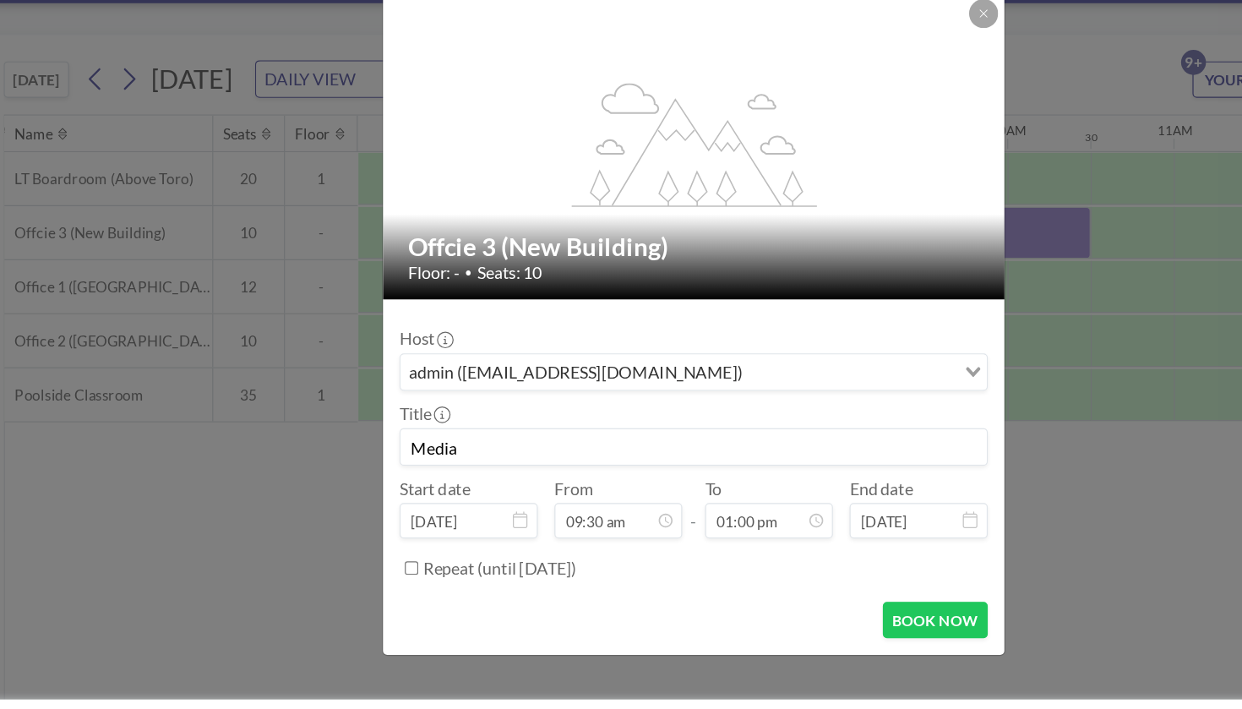
click at [526, 546] on label "Repeat (until February 22, 2026)" at bounding box center [463, 554] width 124 height 17
click at [397, 548] on input "Repeat (until February 22, 2026)" at bounding box center [391, 553] width 11 height 11
checkbox input "true"
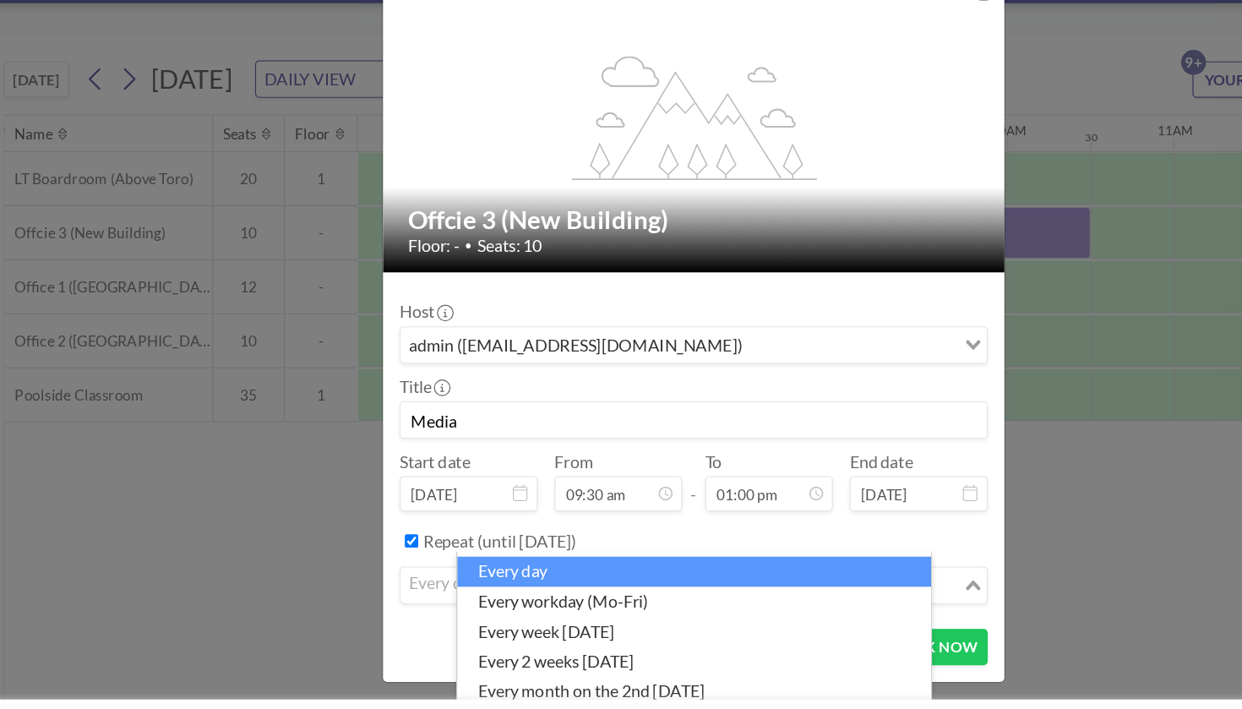
click at [558, 557] on input "Search for option" at bounding box center [612, 568] width 454 height 22
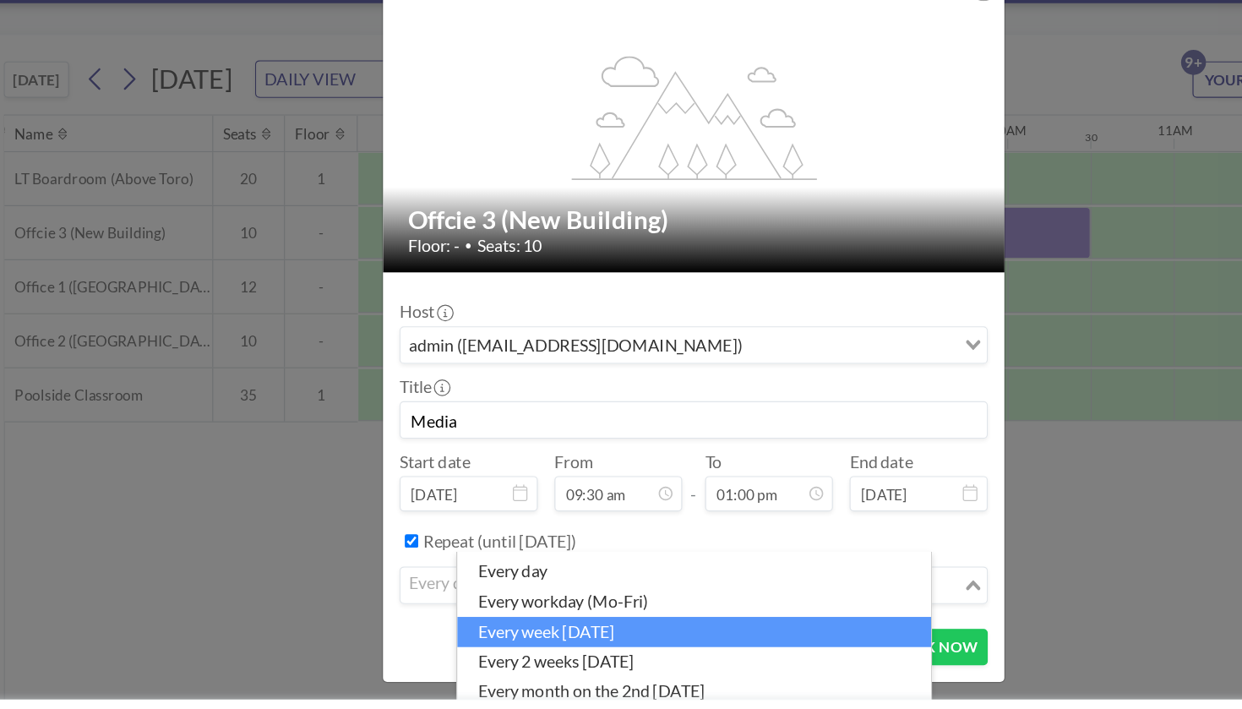
click at [525, 593] on li "every week on Tuesday" at bounding box center [621, 605] width 385 height 25
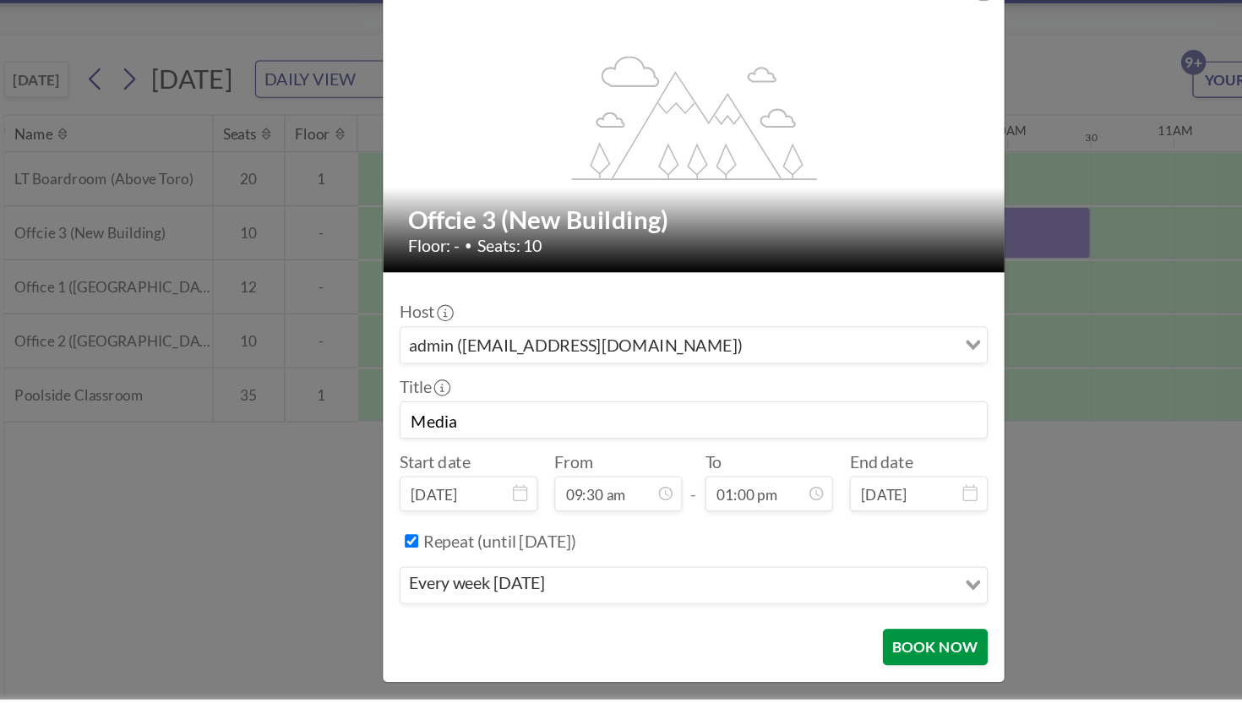
click at [775, 603] on button "BOOK NOW" at bounding box center [817, 618] width 85 height 30
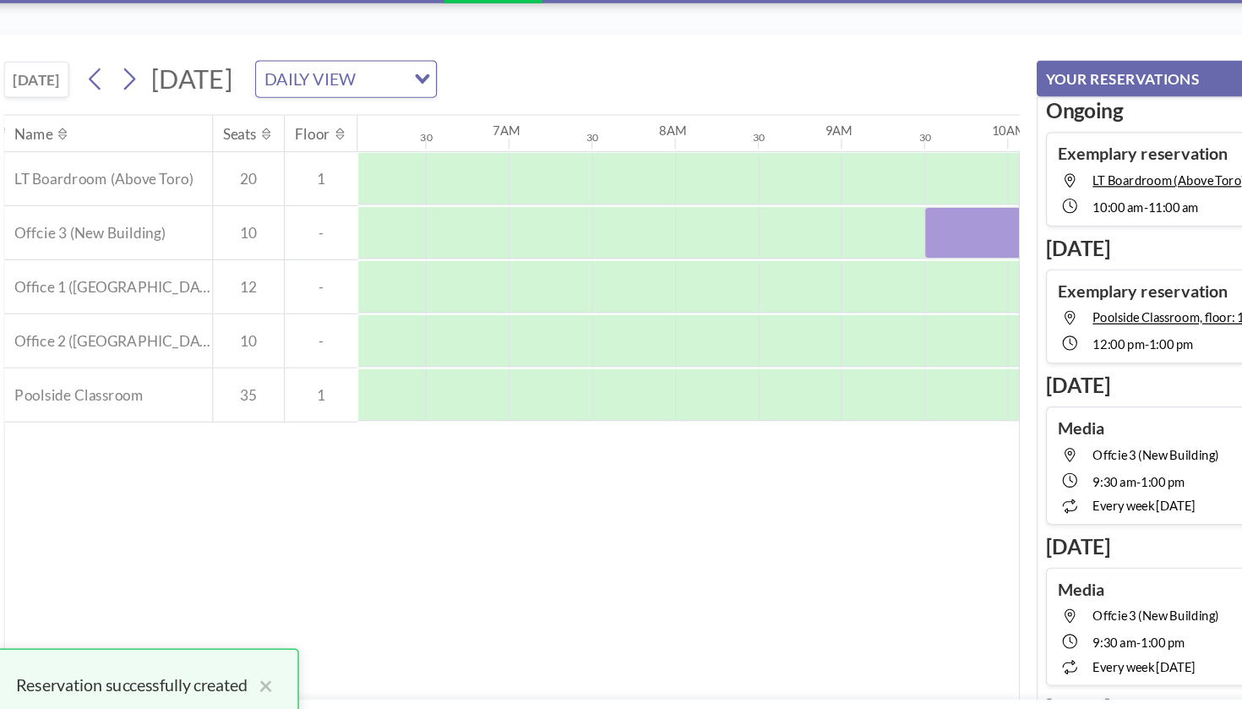
scroll to position [81, 0]
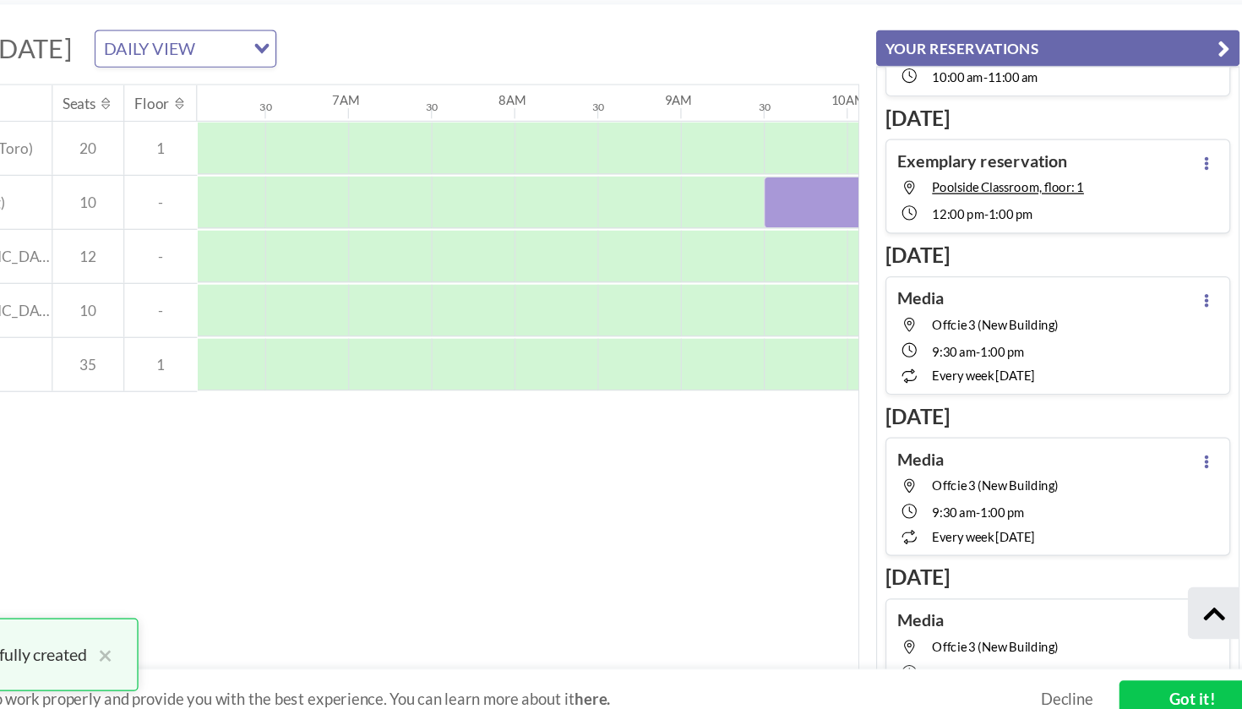
click at [1178, 146] on icon "button" at bounding box center [1183, 156] width 10 height 20
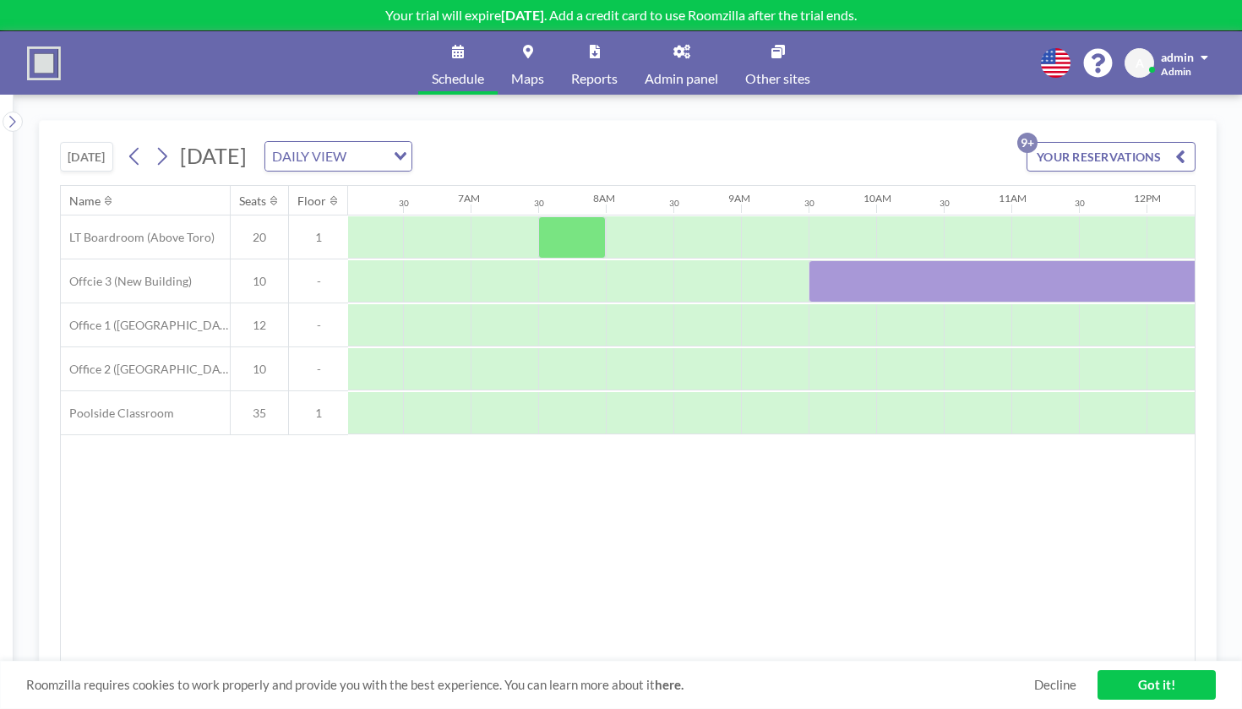
click at [682, 72] on link "Admin panel" at bounding box center [681, 62] width 101 height 63
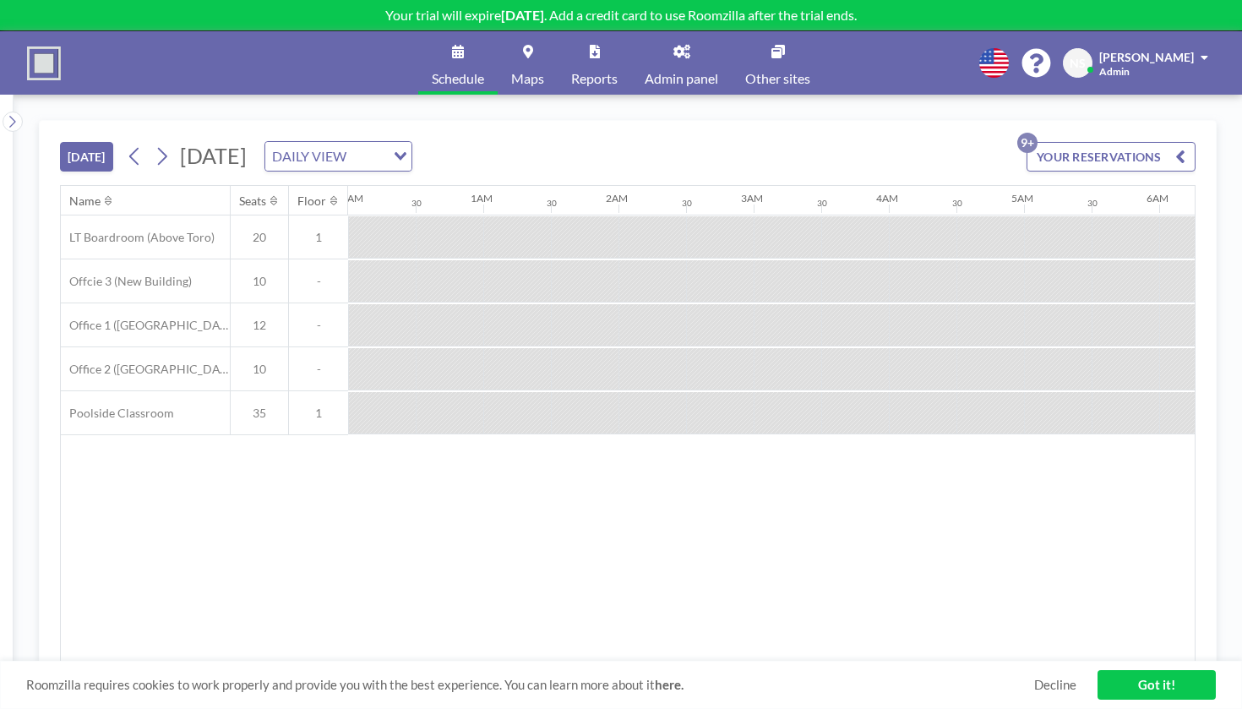
scroll to position [0, 1044]
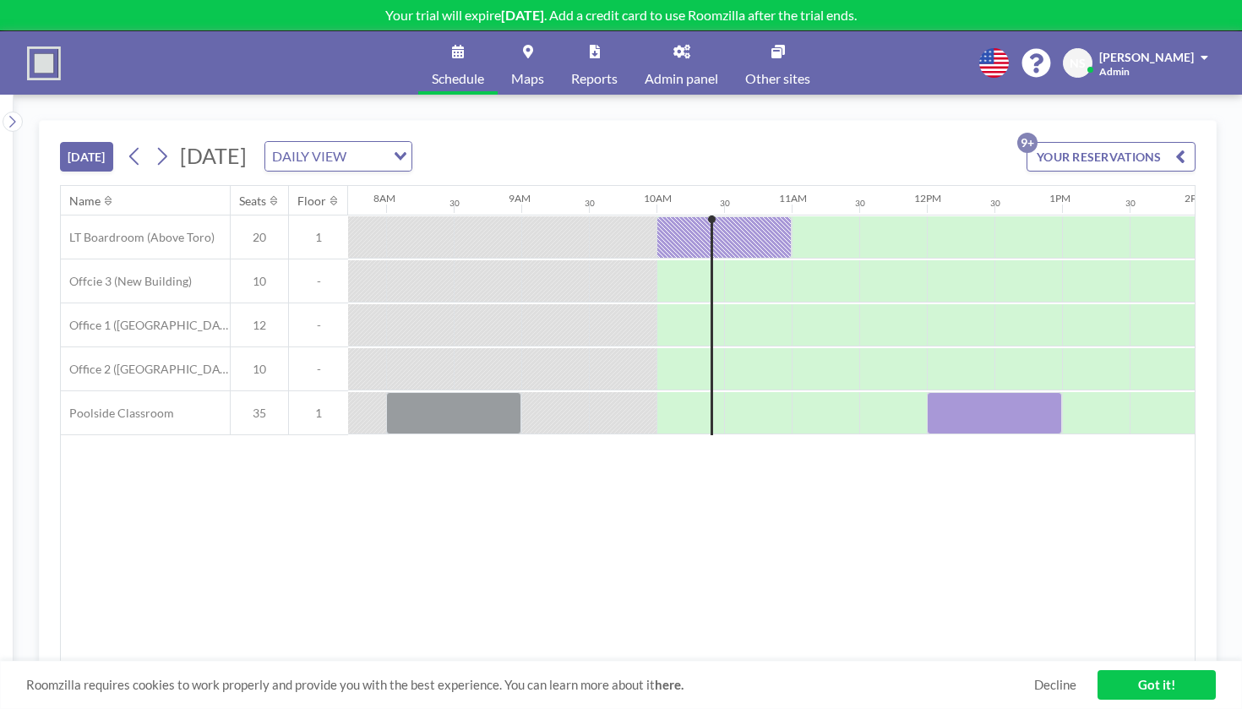
click at [676, 72] on span "Admin panel" at bounding box center [682, 79] width 74 height 14
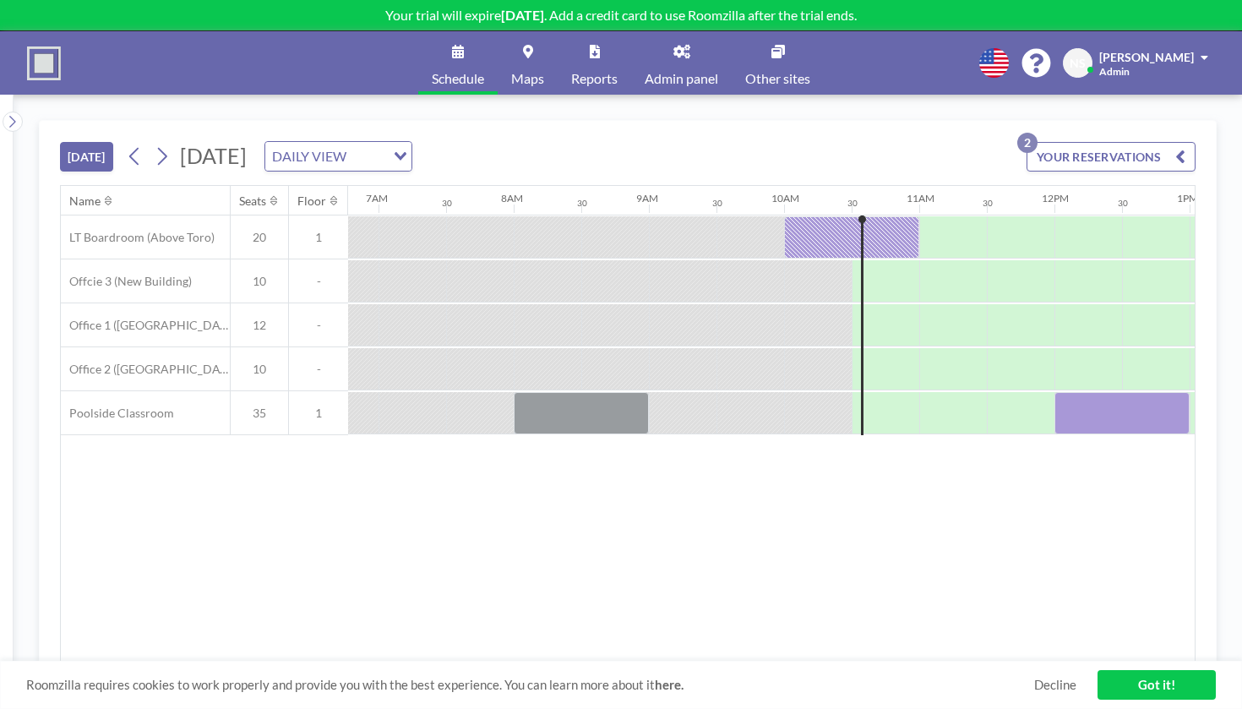
scroll to position [0, 1099]
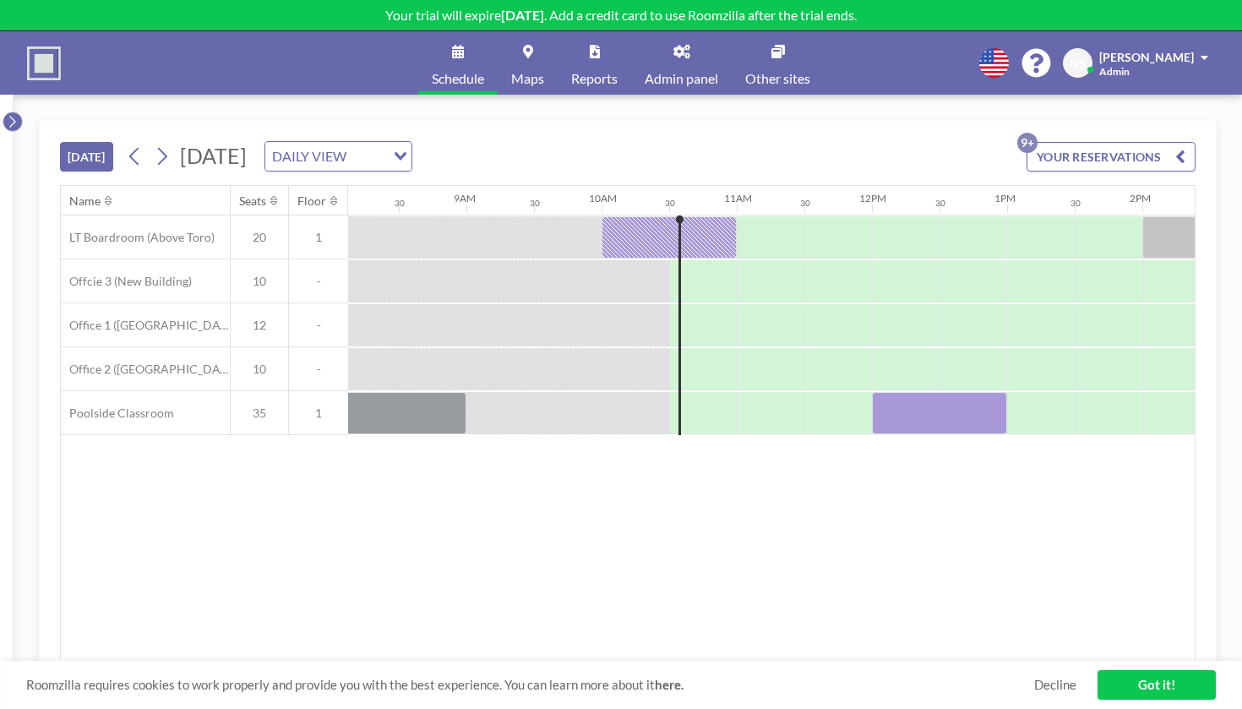
click at [14, 113] on icon at bounding box center [12, 121] width 11 height 17
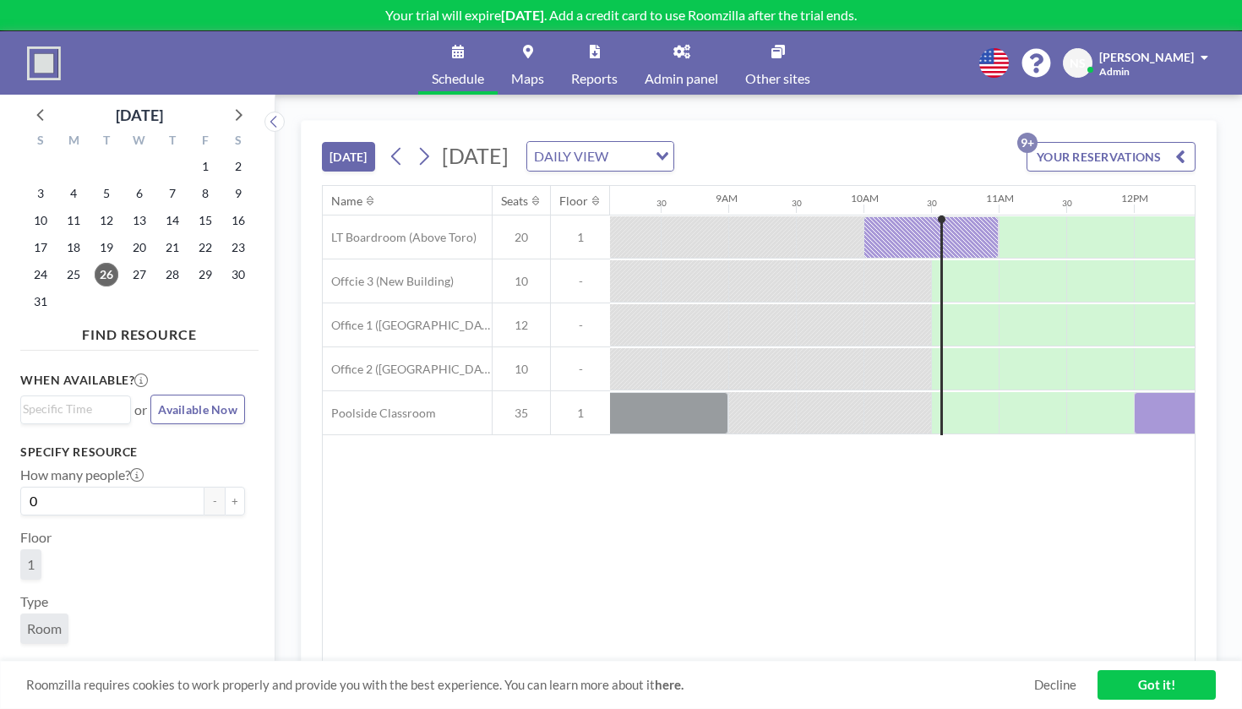
click at [671, 49] on link "Admin panel" at bounding box center [681, 62] width 101 height 63
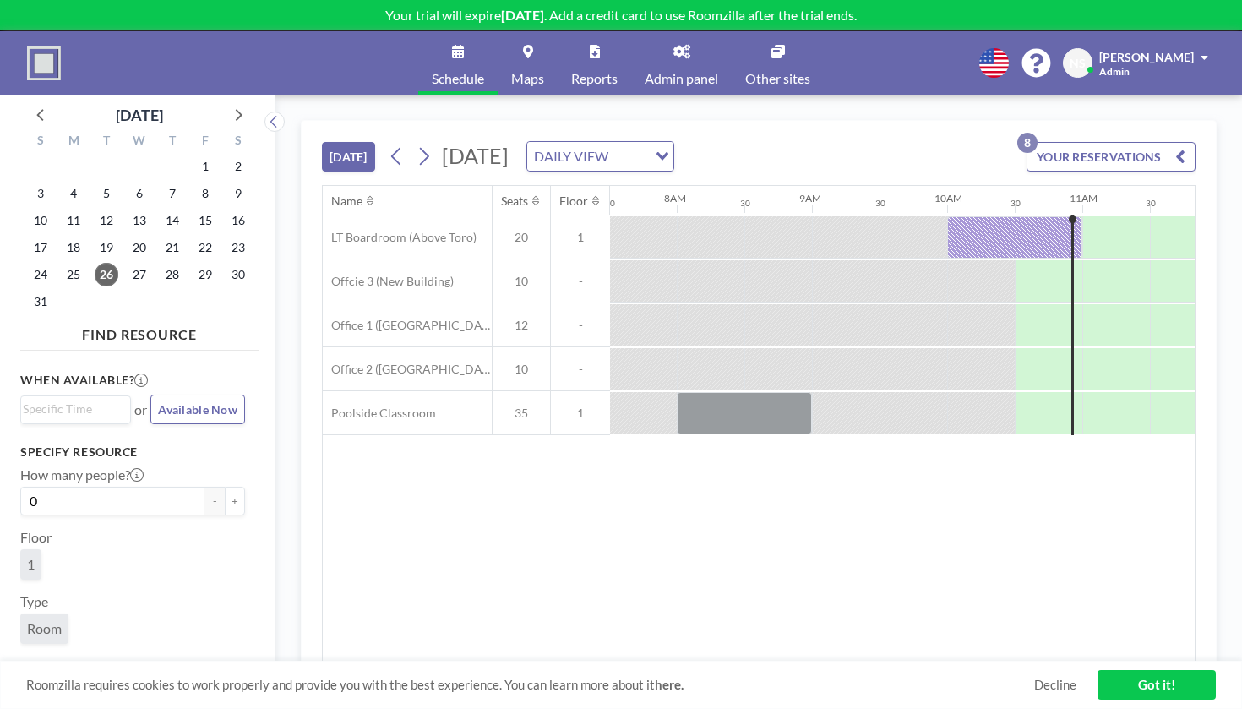
scroll to position [0, 1099]
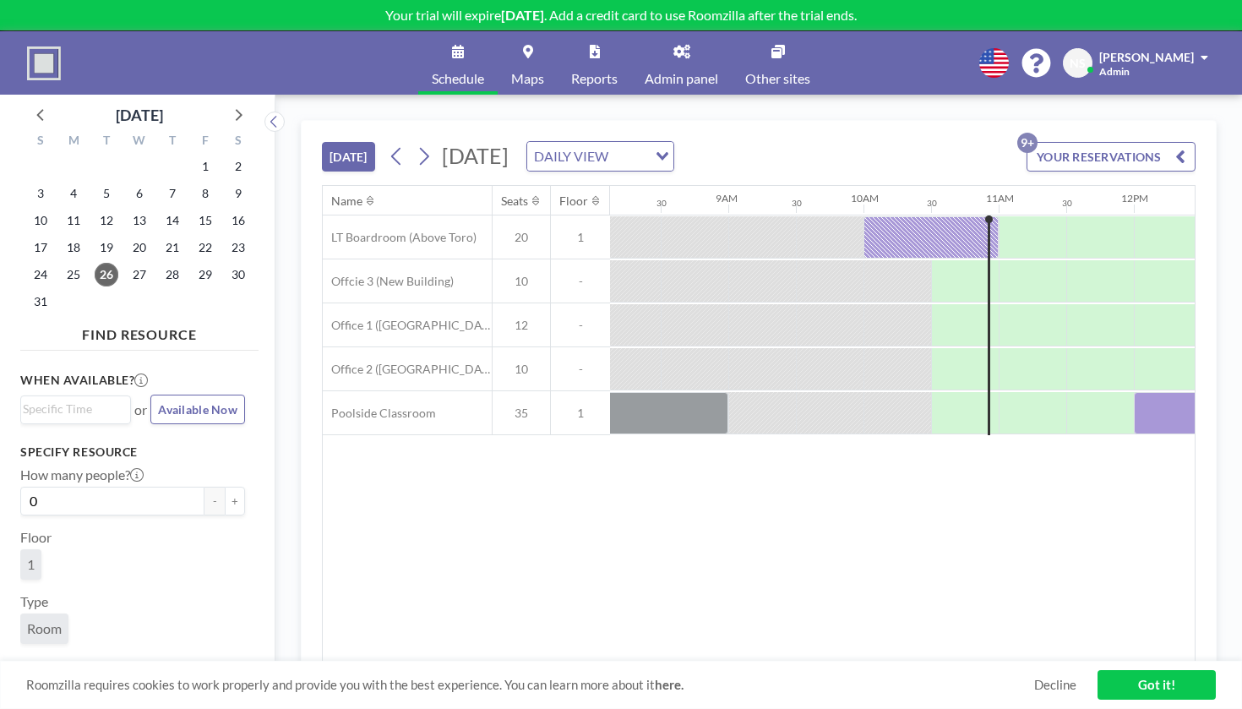
click at [684, 72] on span "Admin panel" at bounding box center [682, 79] width 74 height 14
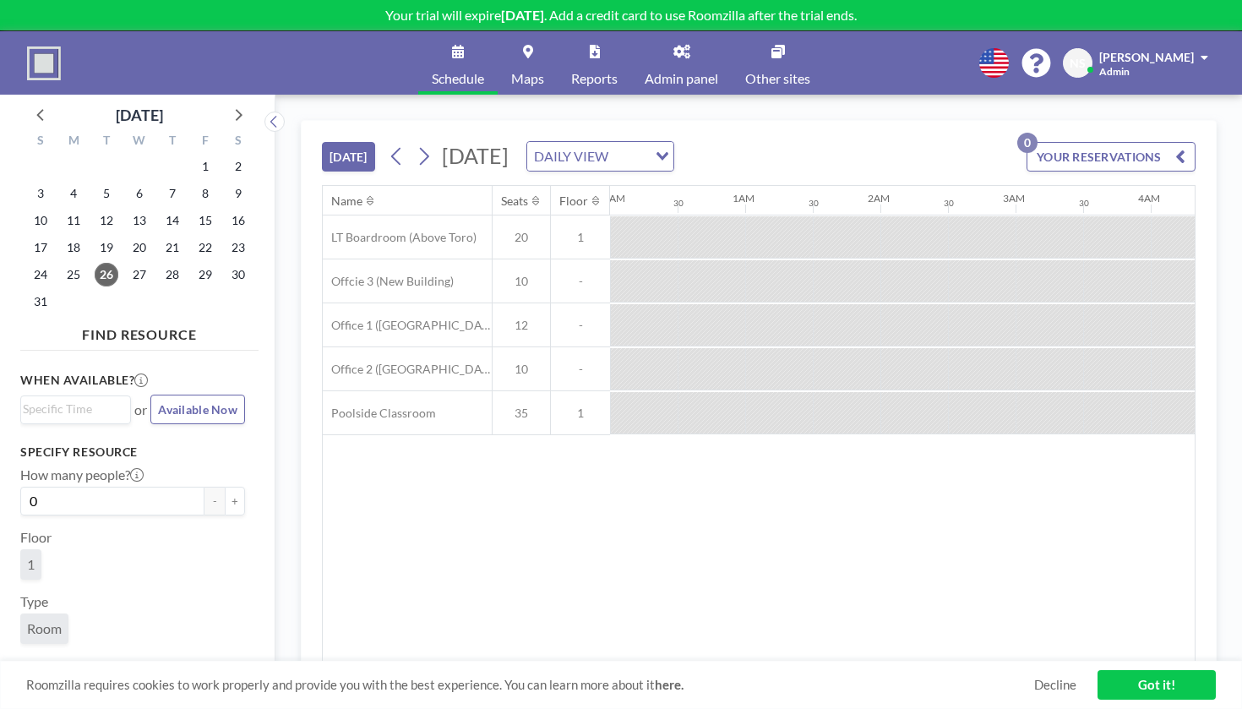
scroll to position [0, 1154]
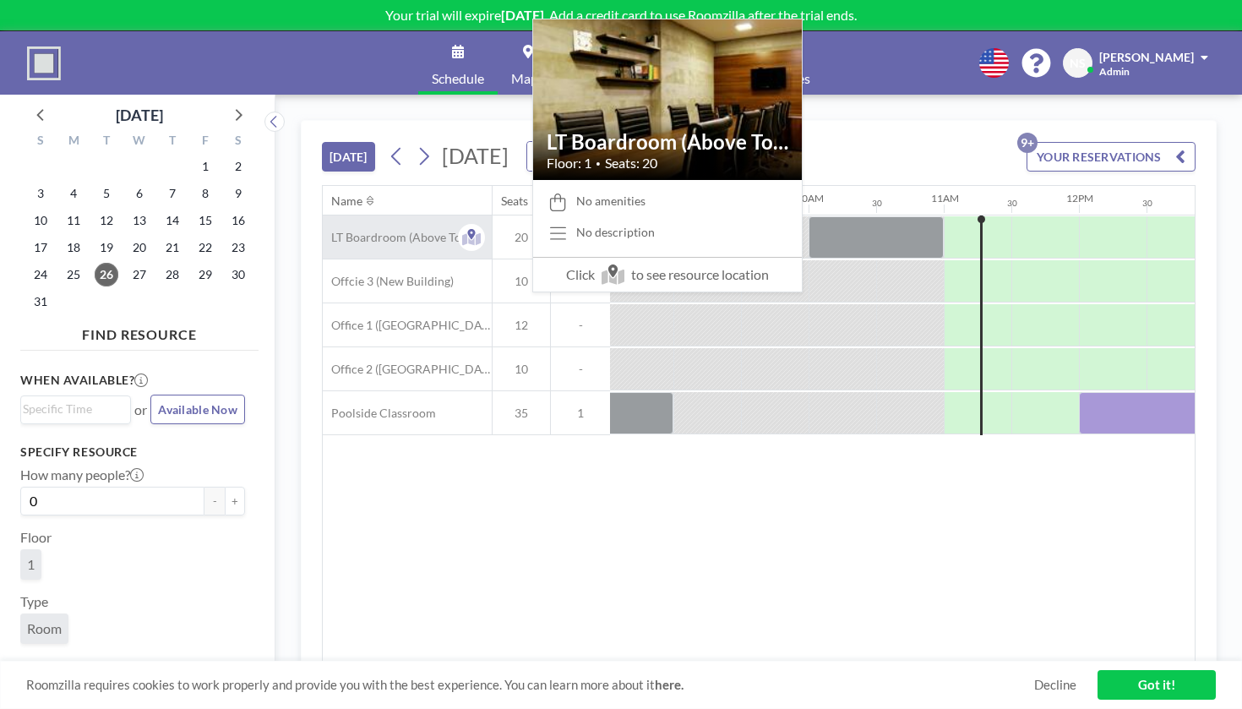
click at [341, 216] on div "LT Boardroom (Above Toro)" at bounding box center [407, 237] width 169 height 43
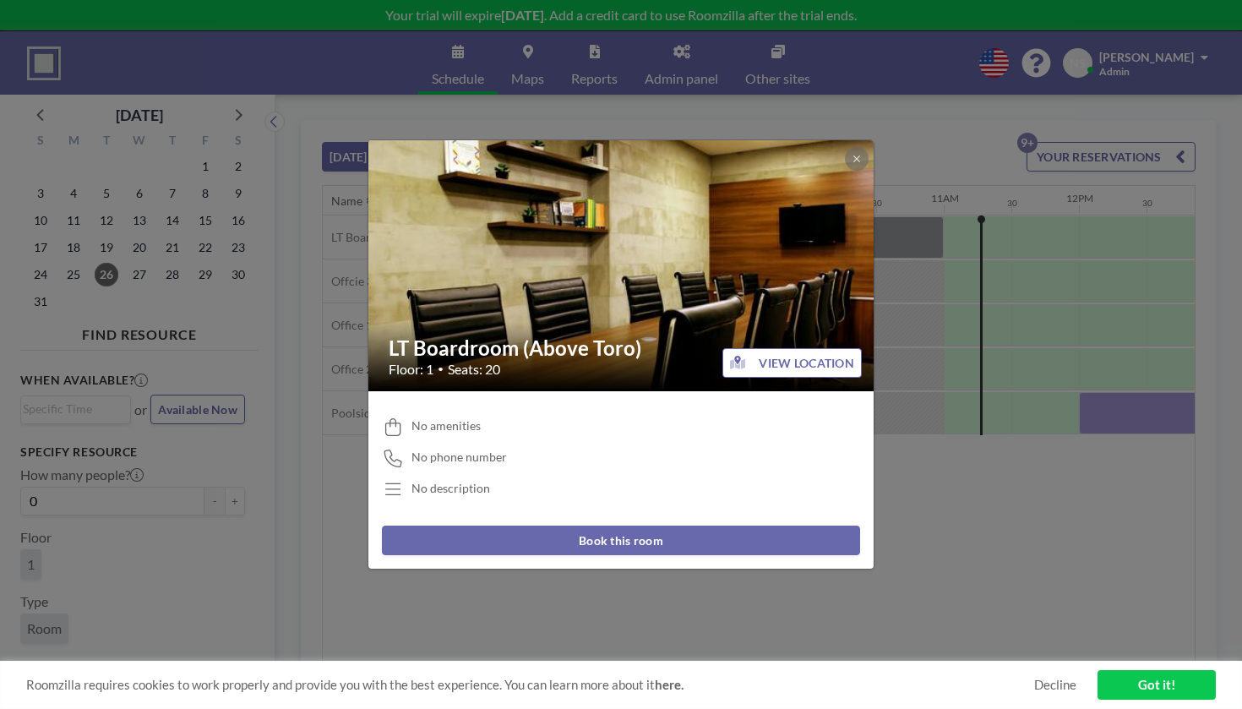
click at [324, 511] on div "LT Boardroom (Above Toro) Floor: 1 • Seats: 20 VIEW LOCATION No amenities No ph…" at bounding box center [621, 354] width 1242 height 709
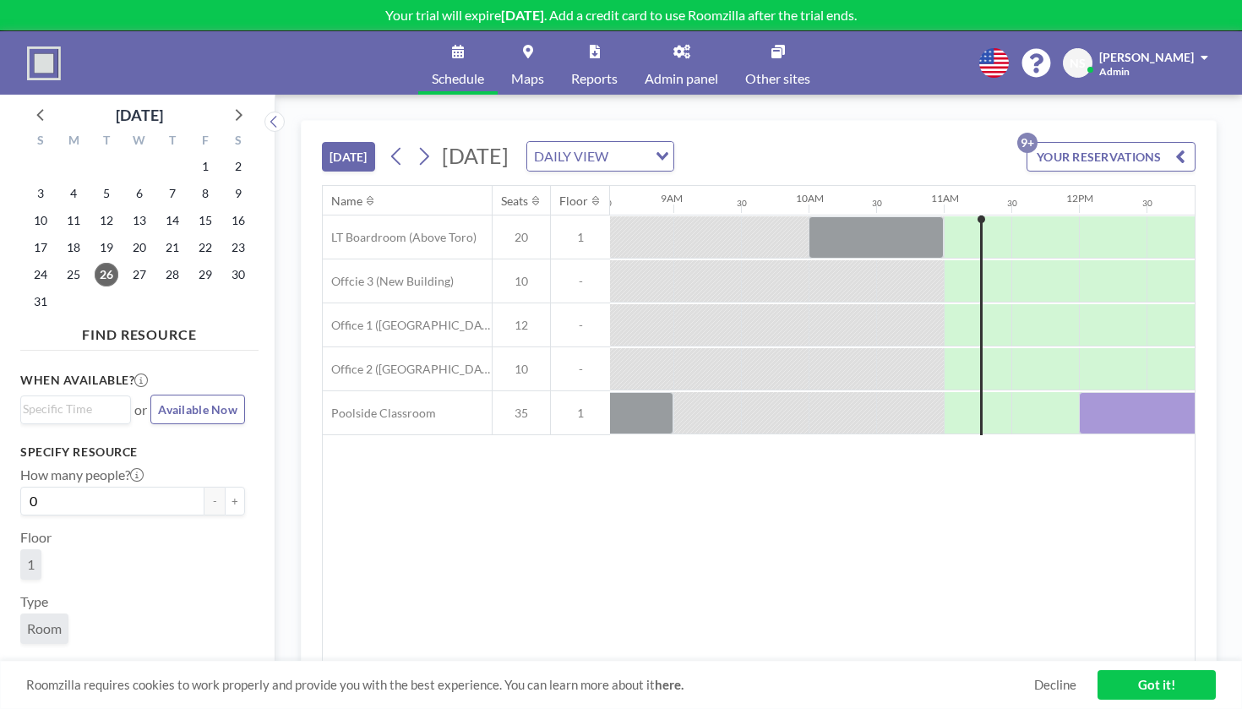
click at [678, 54] on link "Admin panel" at bounding box center [681, 62] width 101 height 63
